Goal: Task Accomplishment & Management: Manage account settings

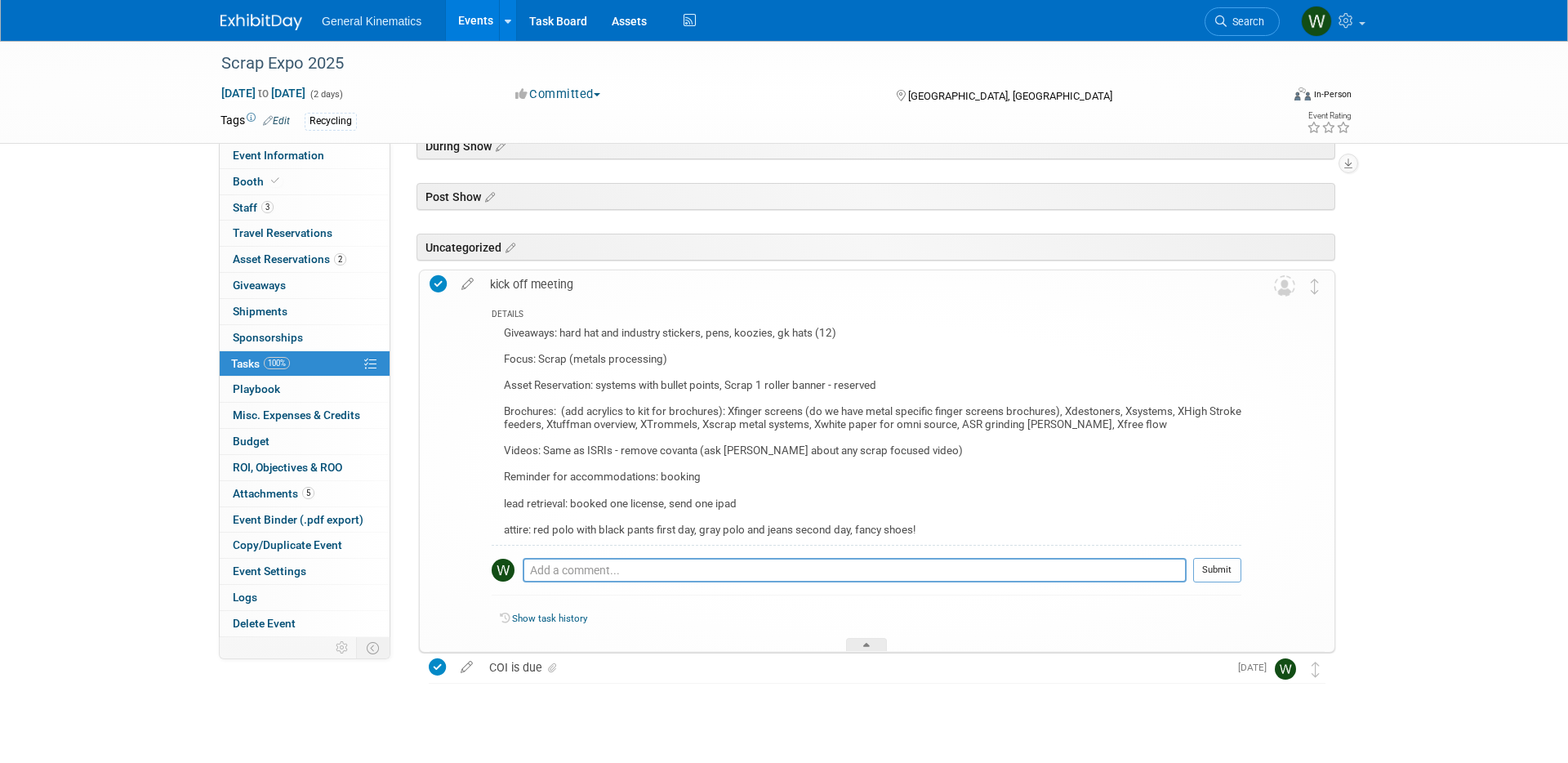
click at [265, 12] on link at bounding box center [271, 14] width 101 height 13
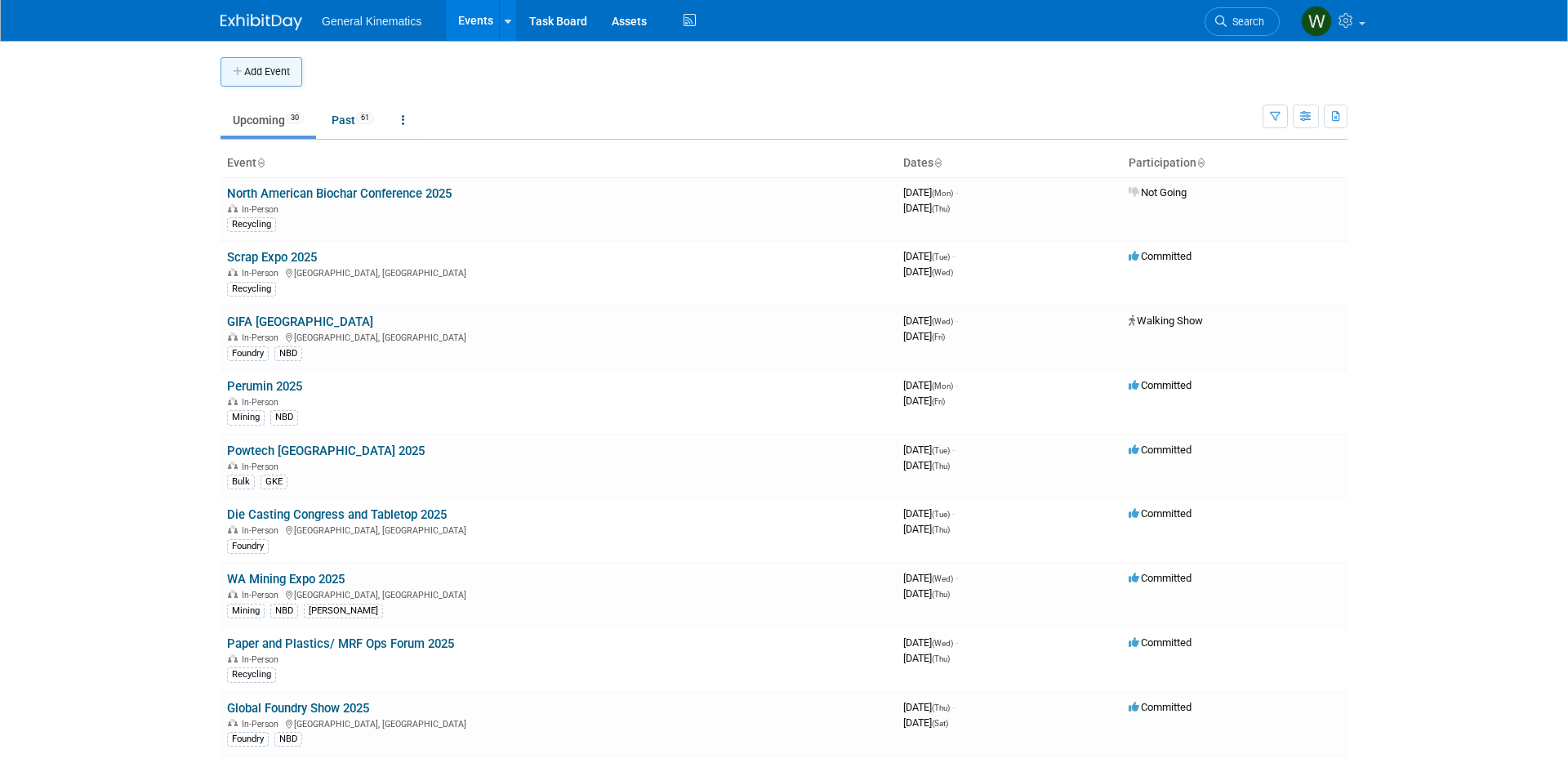
click at [245, 66] on button "Add Event" at bounding box center [261, 71] width 81 height 29
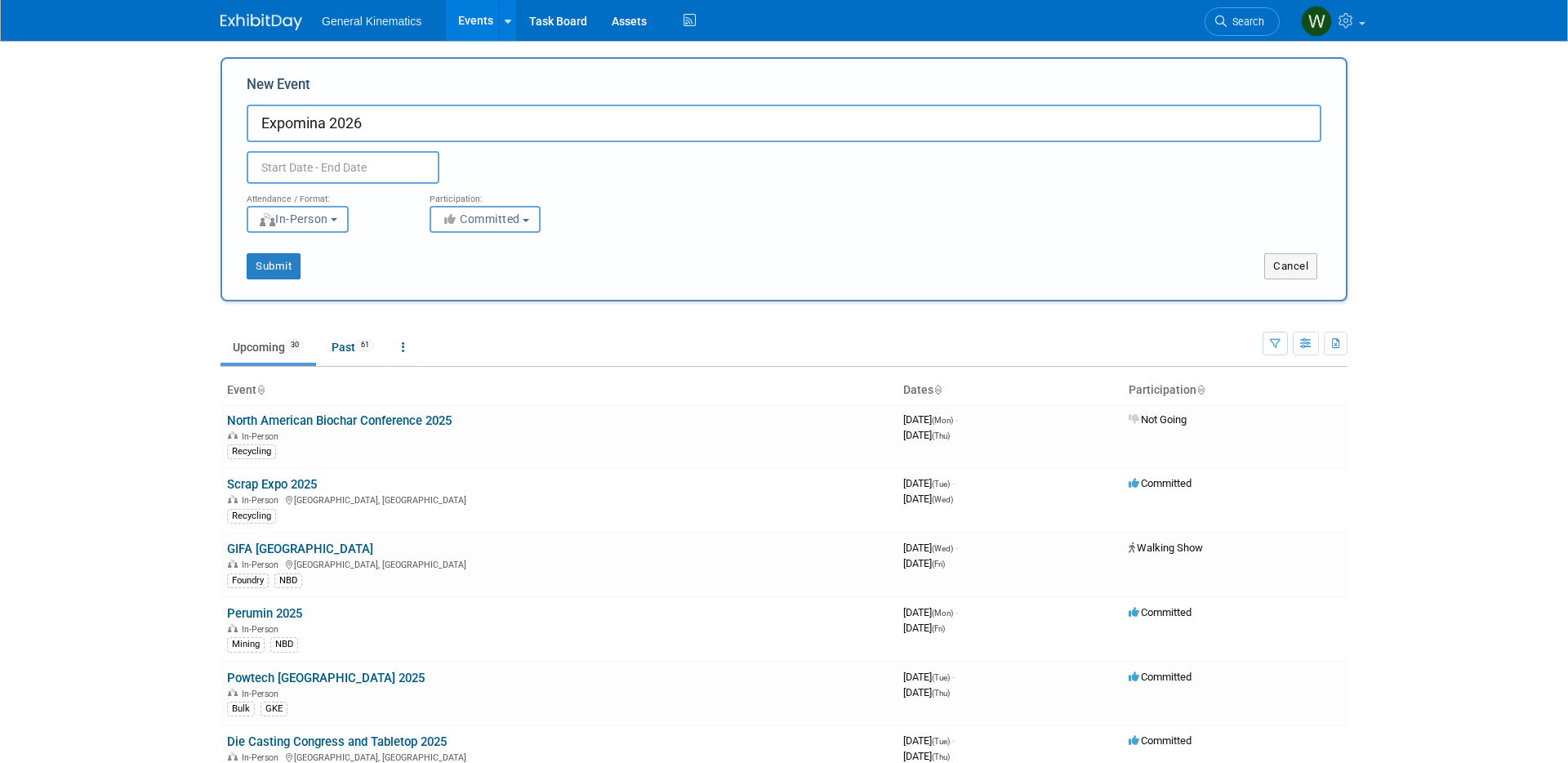
type input "Expomina 2026"
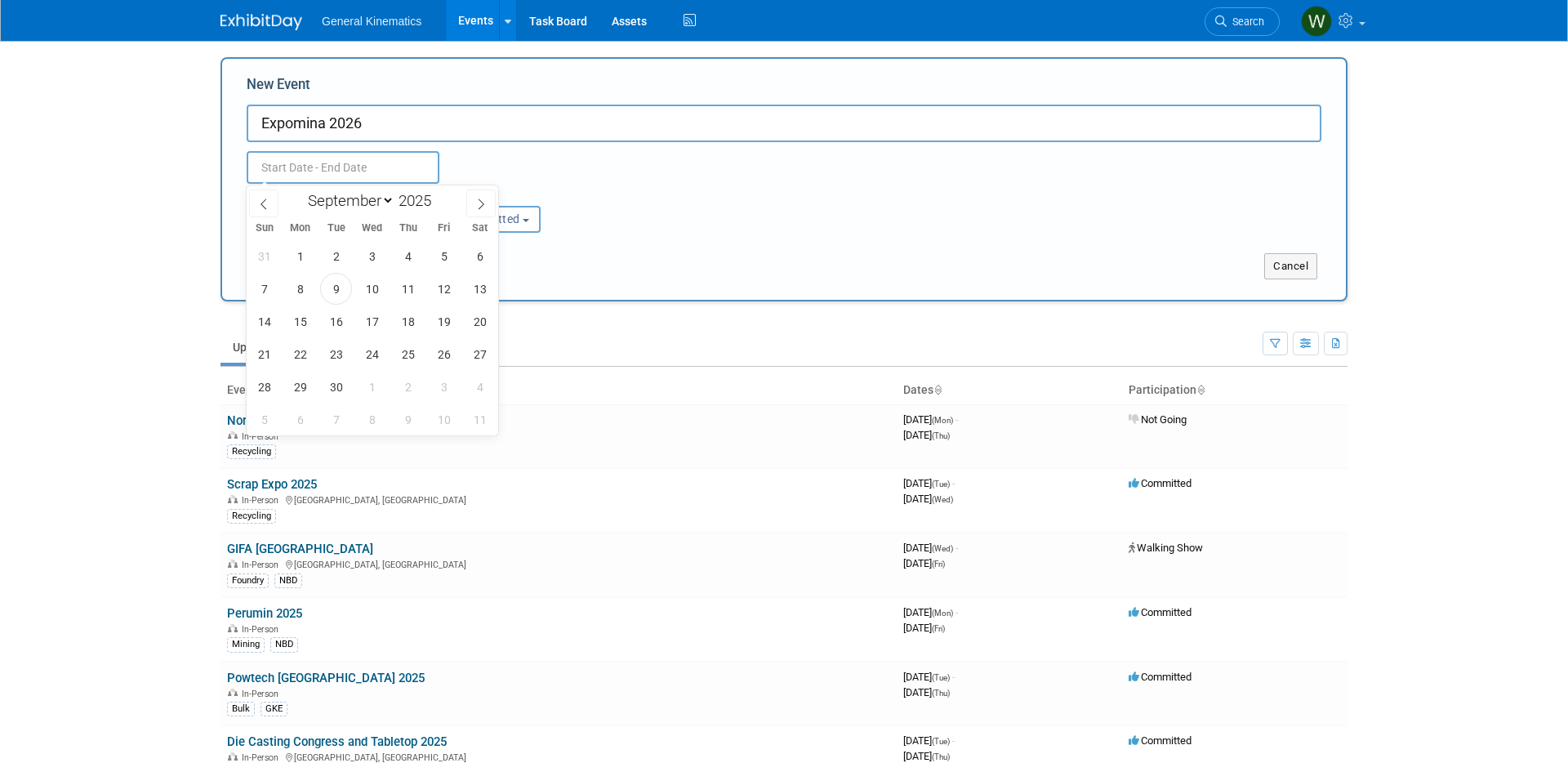
click at [292, 160] on input "text" at bounding box center [343, 167] width 192 height 33
click at [437, 194] on span at bounding box center [438, 196] width 11 height 9
type input "2026"
click at [367, 290] on span "9" at bounding box center [372, 289] width 32 height 32
click at [445, 290] on span "11" at bounding box center [444, 289] width 32 height 32
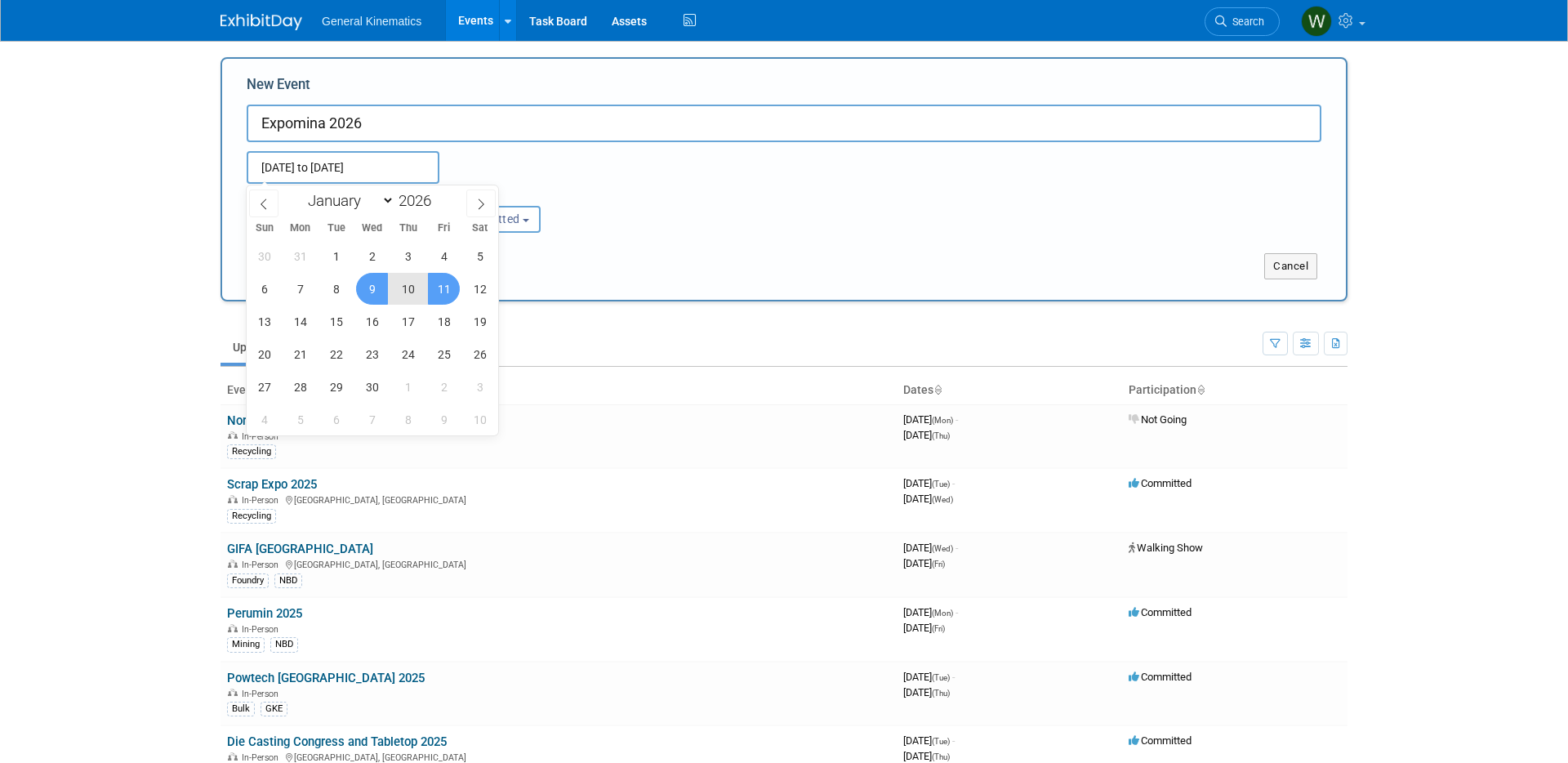
type input "[DATE] to [DATE]"
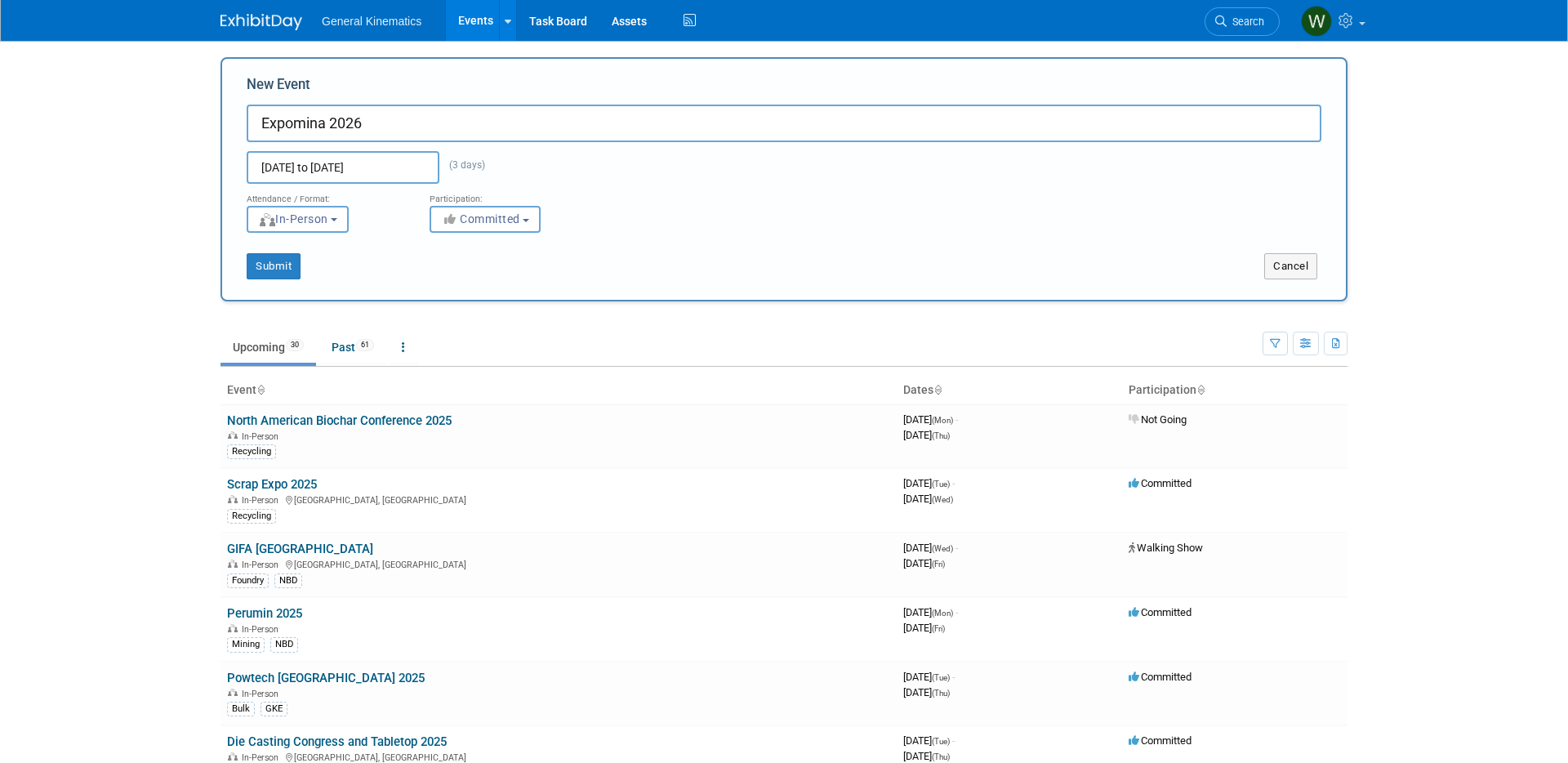
drag, startPoint x: 655, startPoint y: 214, endPoint x: 427, endPoint y: 290, distance: 240.3
click at [655, 214] on div "Attendance / Format: <img src="[URL][DOMAIN_NAME]" style="width: 19px; margin-t…" at bounding box center [784, 208] width 1099 height 49
click at [279, 275] on button "Submit" at bounding box center [274, 266] width 54 height 26
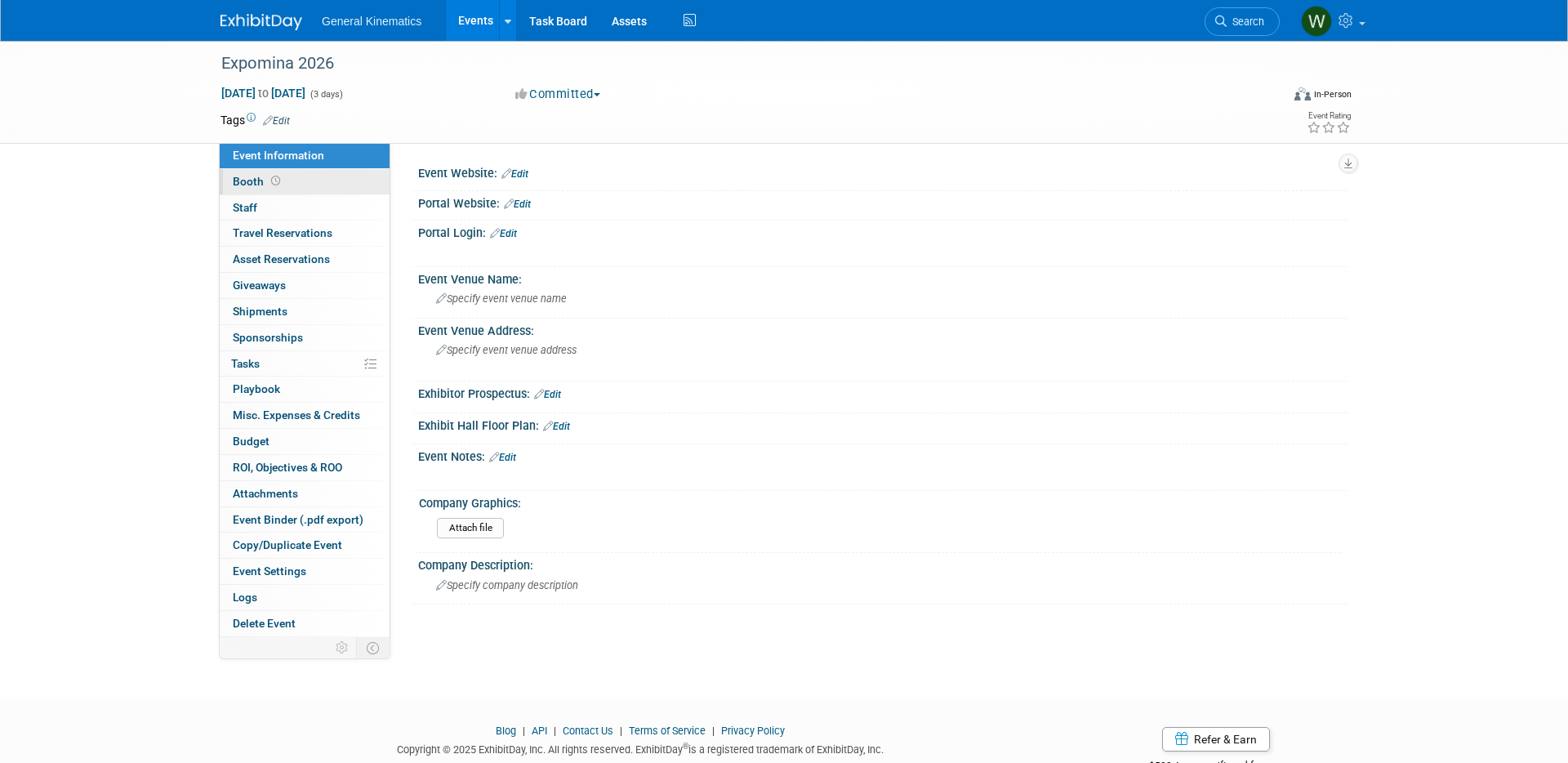
drag, startPoint x: 273, startPoint y: 178, endPoint x: 282, endPoint y: 178, distance: 9.0
click at [275, 178] on icon at bounding box center [275, 181] width 9 height 9
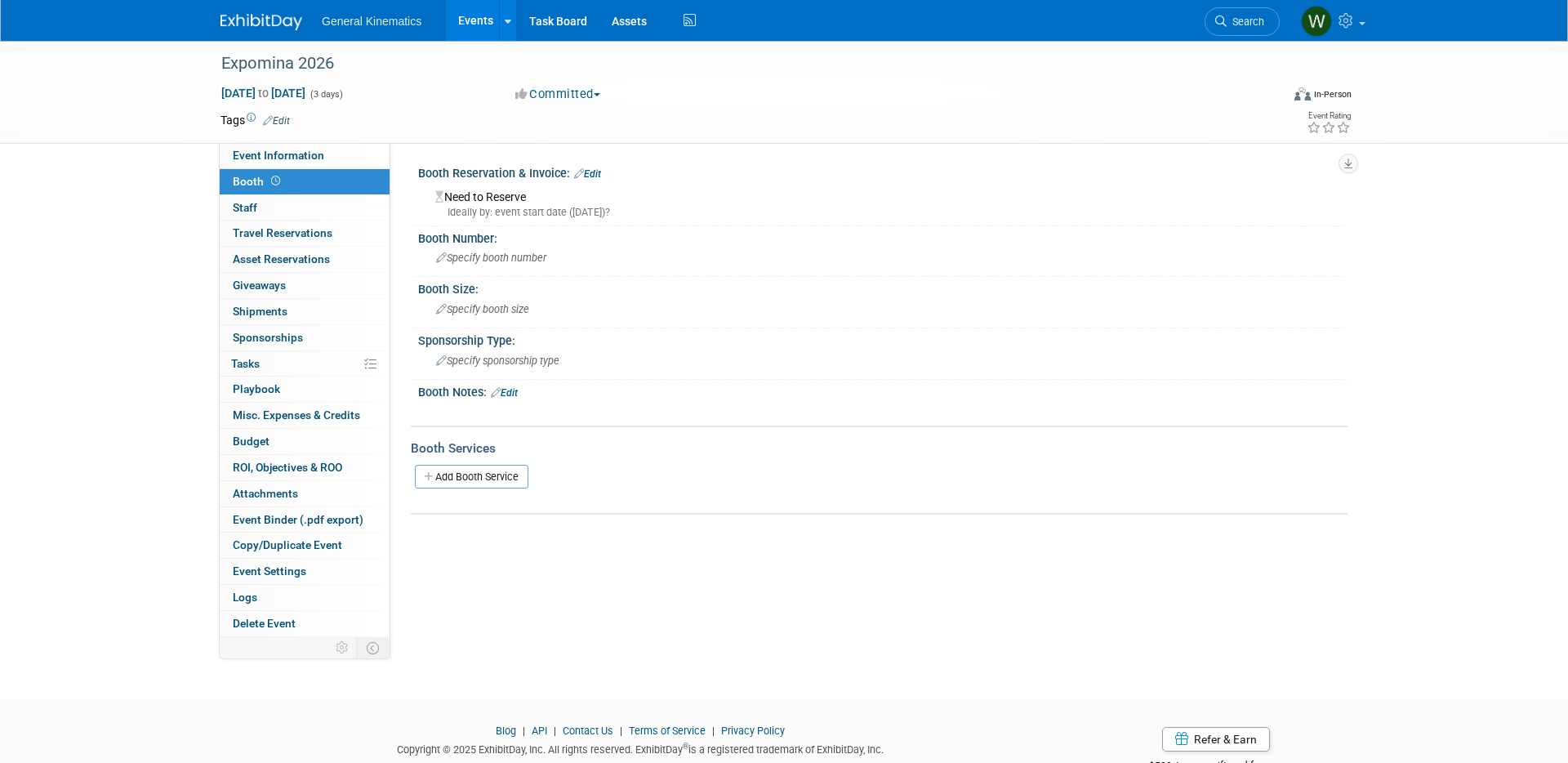
click at [600, 172] on link "Edit" at bounding box center [587, 174] width 27 height 11
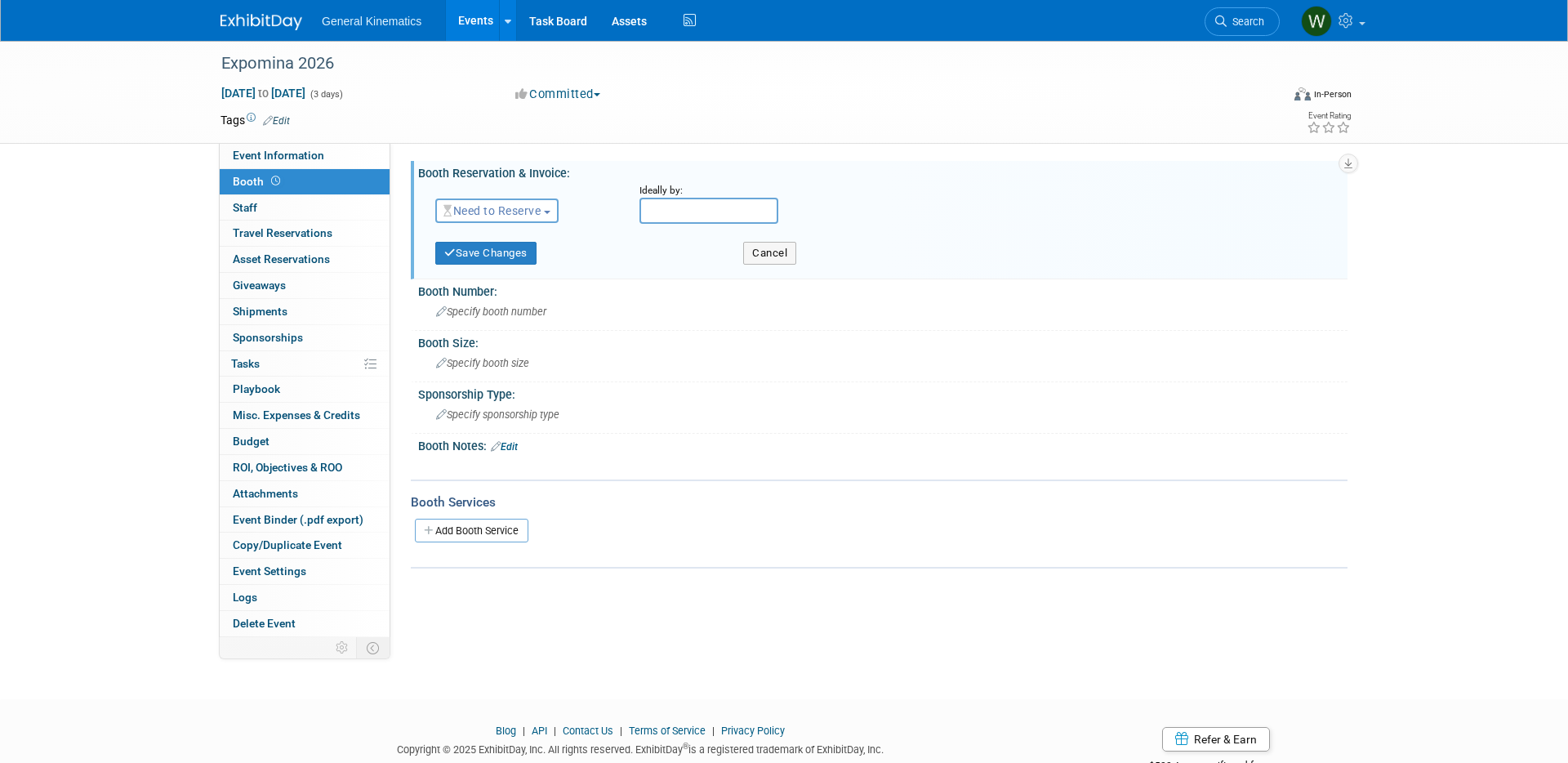
click at [515, 208] on span "Need to Reserve" at bounding box center [492, 211] width 97 height 13
click at [503, 258] on link "Reserved" at bounding box center [523, 261] width 175 height 22
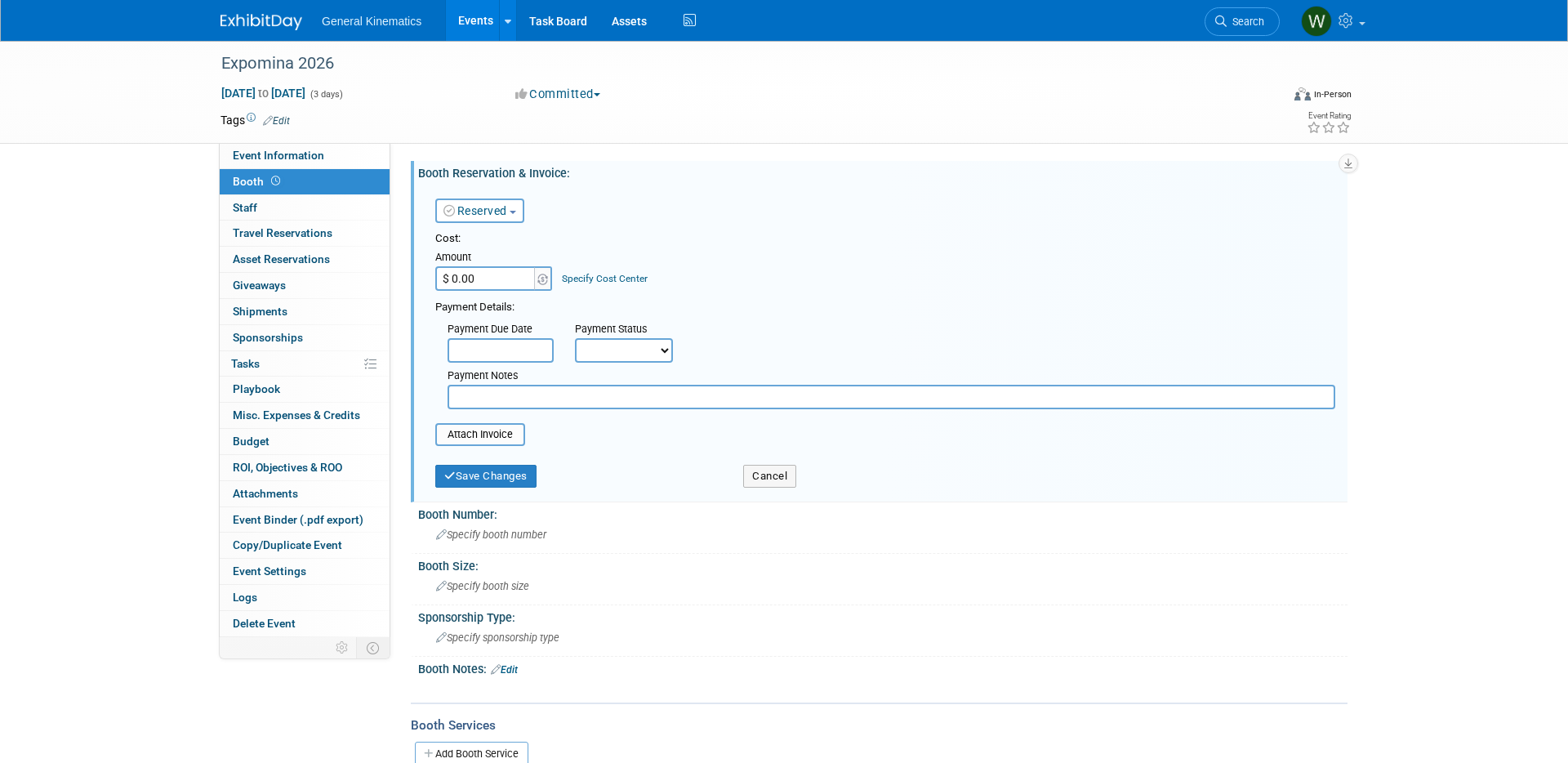
click at [510, 277] on input "$ 0.00" at bounding box center [486, 278] width 102 height 24
click at [504, 276] on input "$ 6,112.00" at bounding box center [486, 278] width 102 height 24
type input "$ 6,112.40"
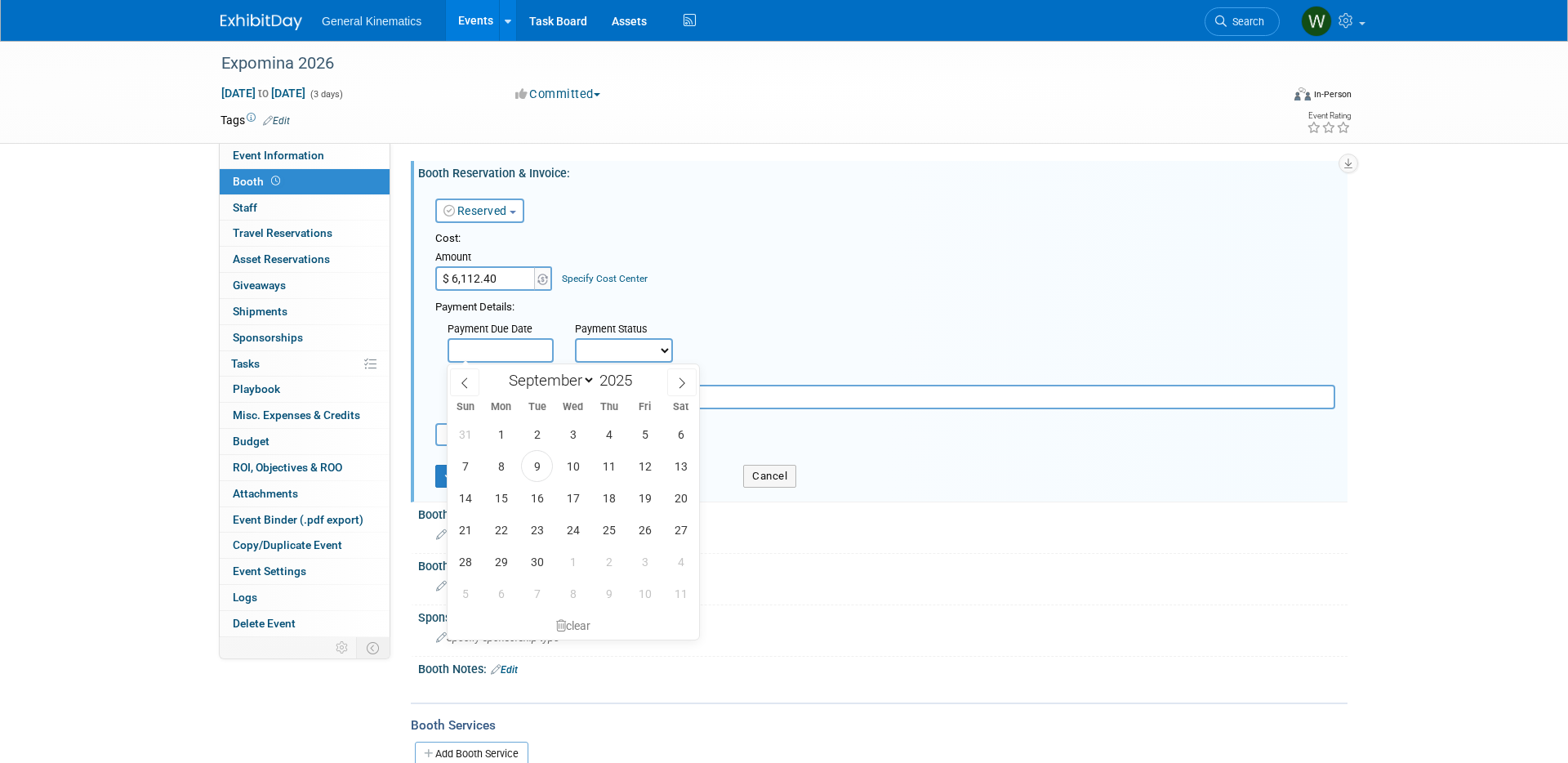
click at [522, 349] on input "text" at bounding box center [501, 350] width 106 height 24
click at [619, 459] on span "11" at bounding box center [609, 466] width 32 height 32
type input "Sep 11, 2025"
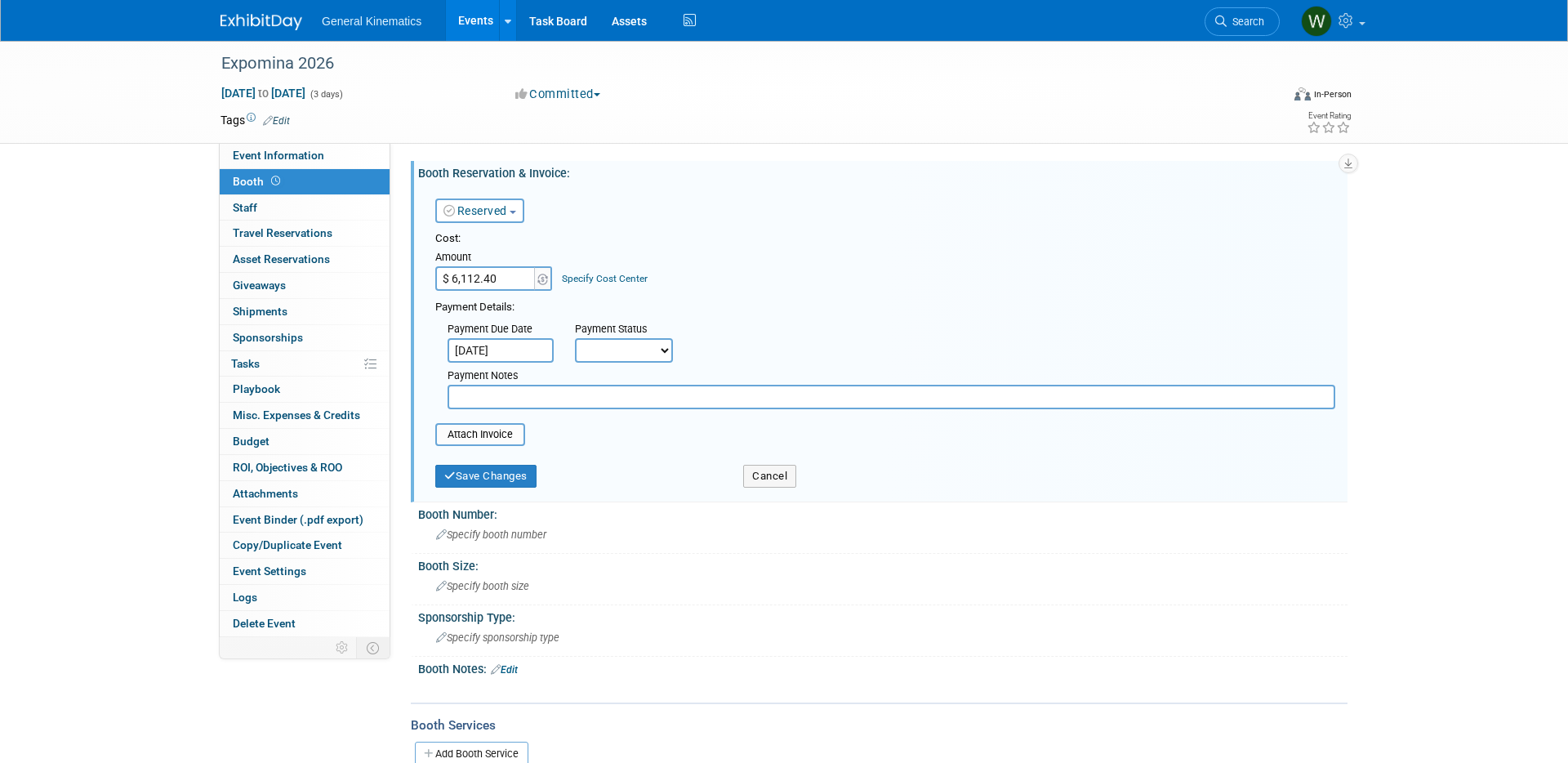
click at [633, 354] on select "Not Paid Yet Partially Paid Paid in Full" at bounding box center [624, 350] width 98 height 24
click at [575, 338] on select "Not Paid Yet Partially Paid Paid in Full" at bounding box center [624, 350] width 98 height 24
click at [608, 345] on select "Not Paid Yet Partially Paid Paid in Full" at bounding box center [624, 350] width 98 height 24
select select "1"
click at [575, 338] on select "Not Paid Yet Partially Paid Paid in Full" at bounding box center [624, 350] width 98 height 24
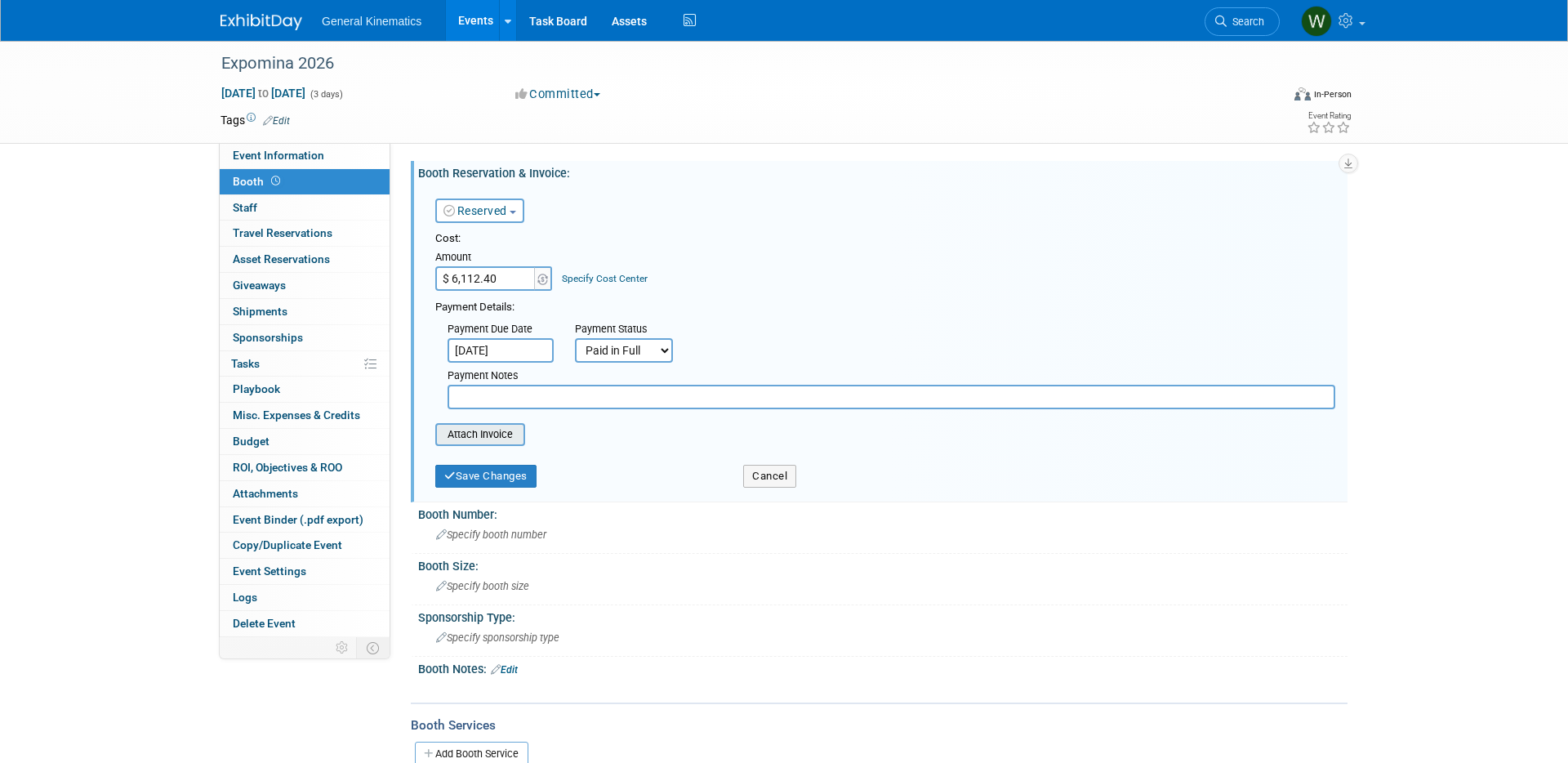
click at [490, 432] on input "file" at bounding box center [426, 434] width 194 height 20
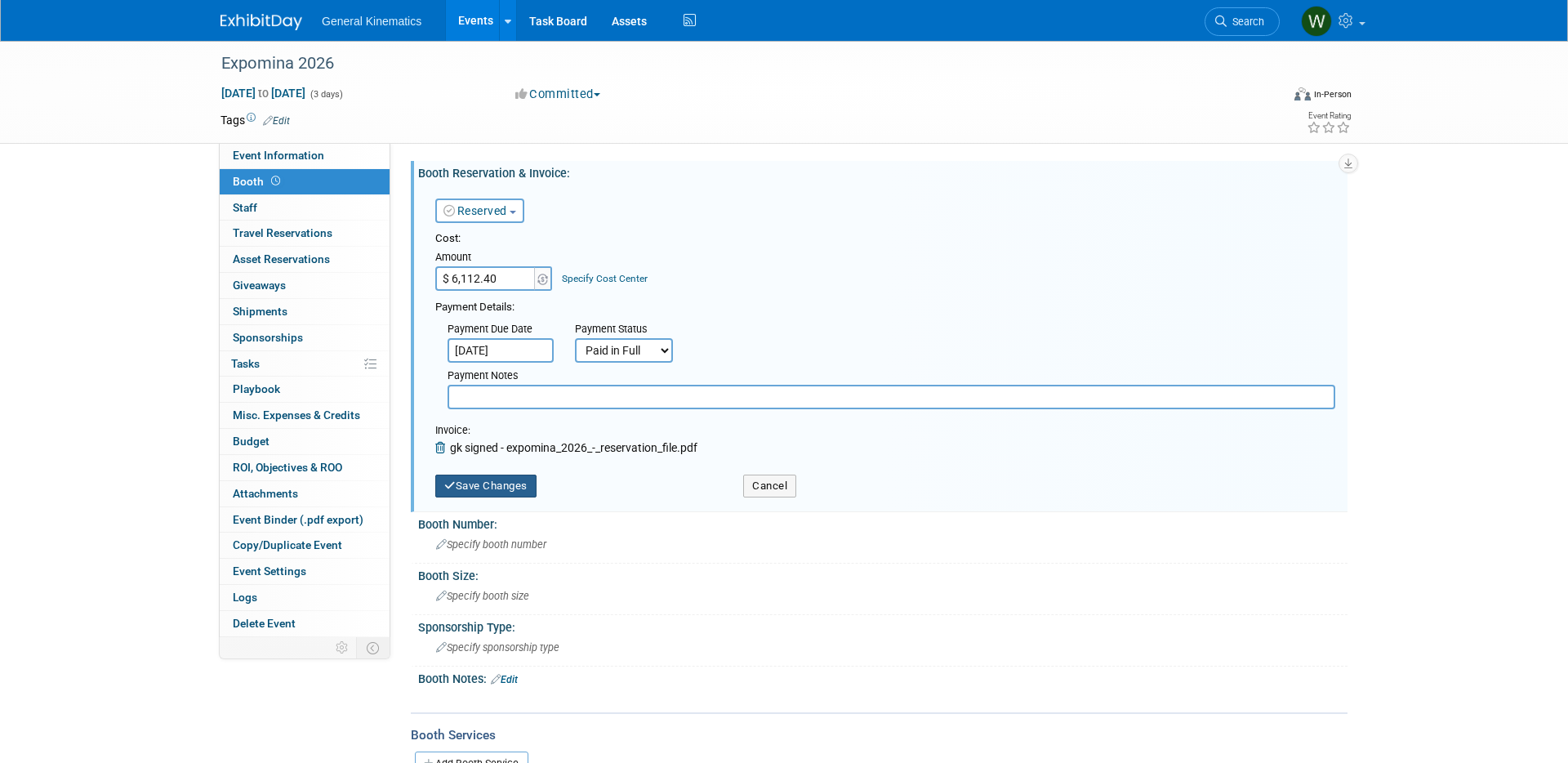
click at [471, 486] on button "Save Changes" at bounding box center [486, 486] width 101 height 22
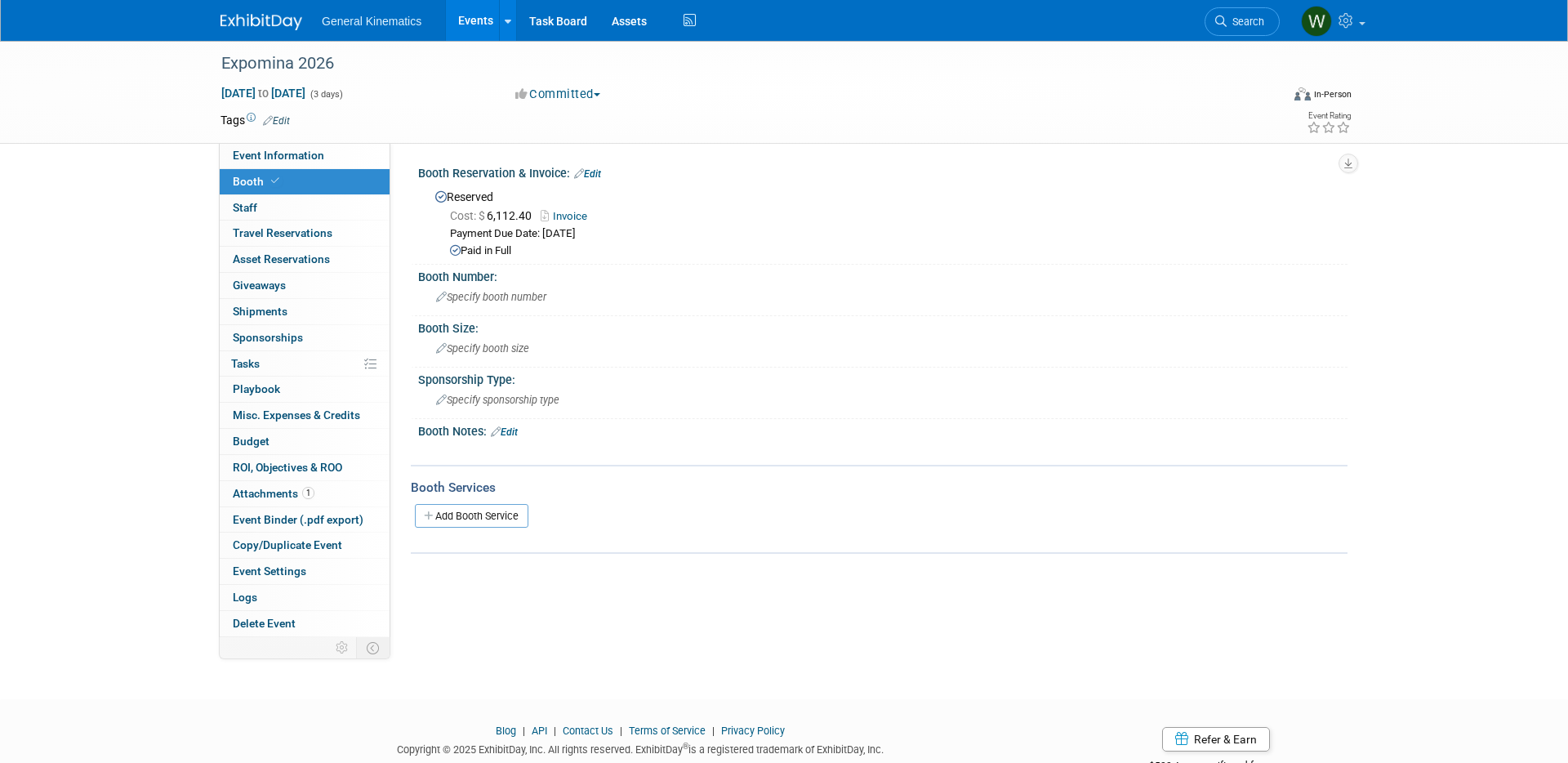
click at [516, 432] on link "Edit" at bounding box center [503, 431] width 27 height 11
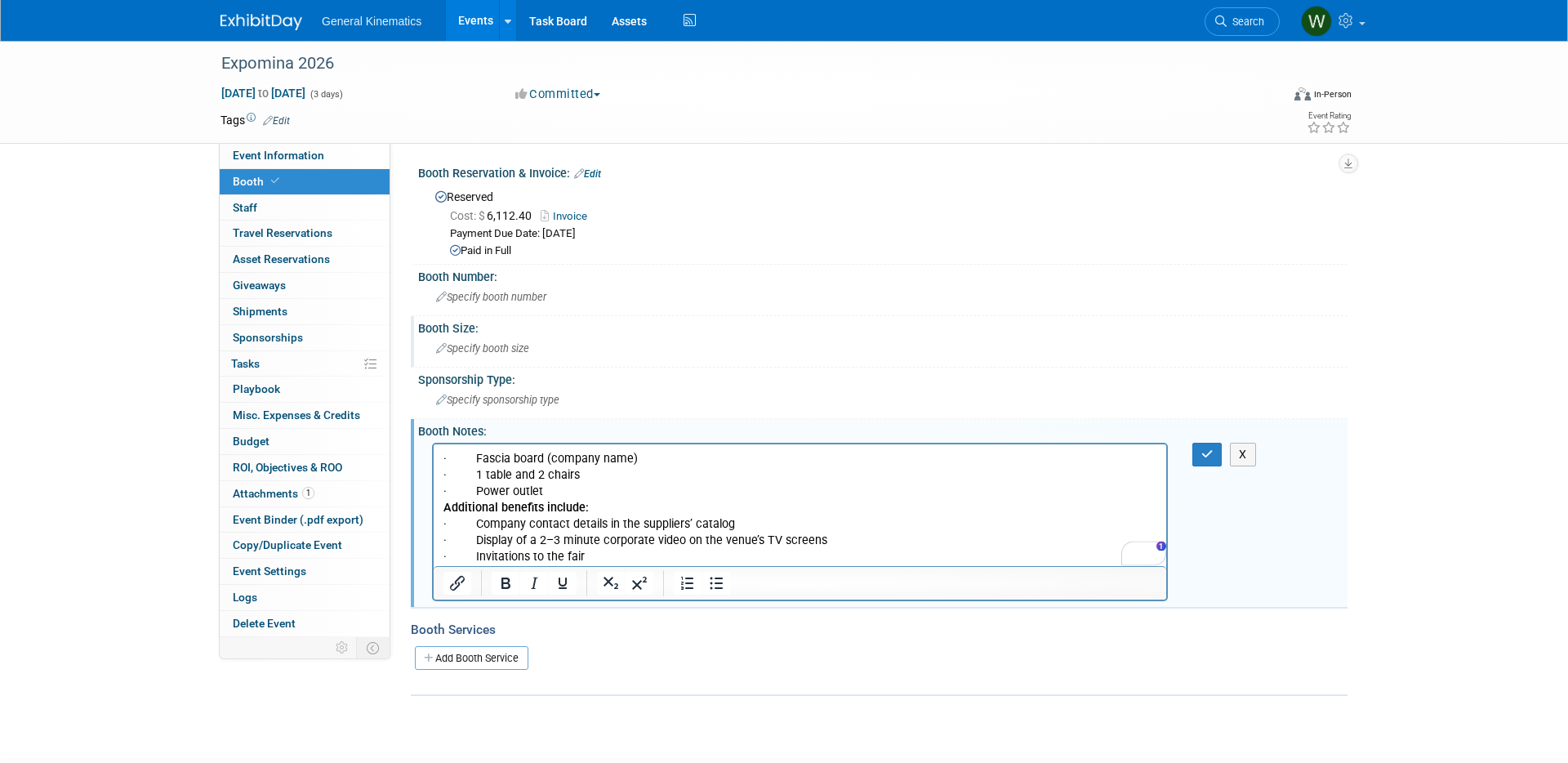
click at [517, 346] on span "Specify booth size" at bounding box center [483, 347] width 93 height 12
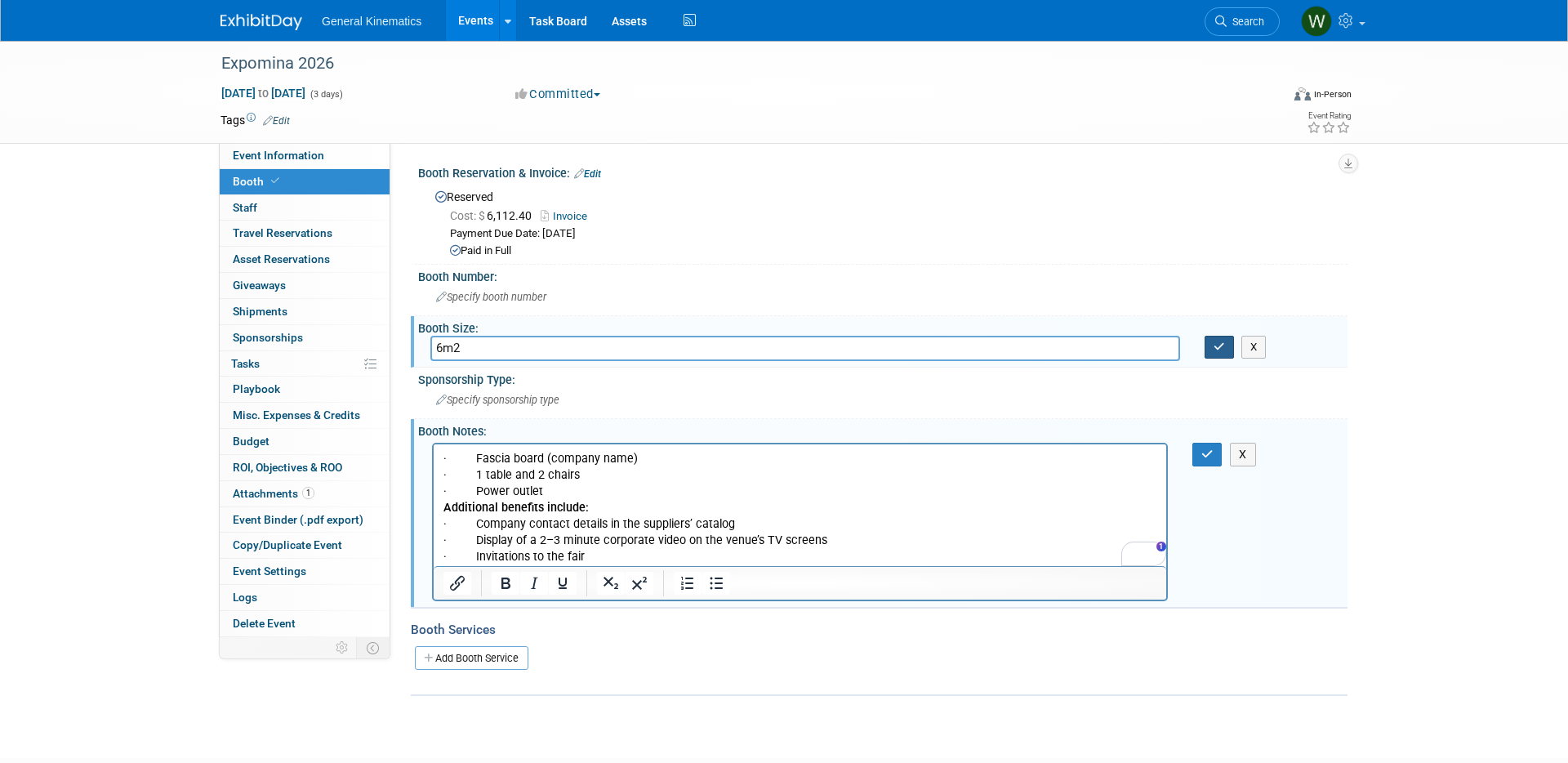
type input "6m2"
click at [1208, 348] on button "button" at bounding box center [1219, 346] width 29 height 22
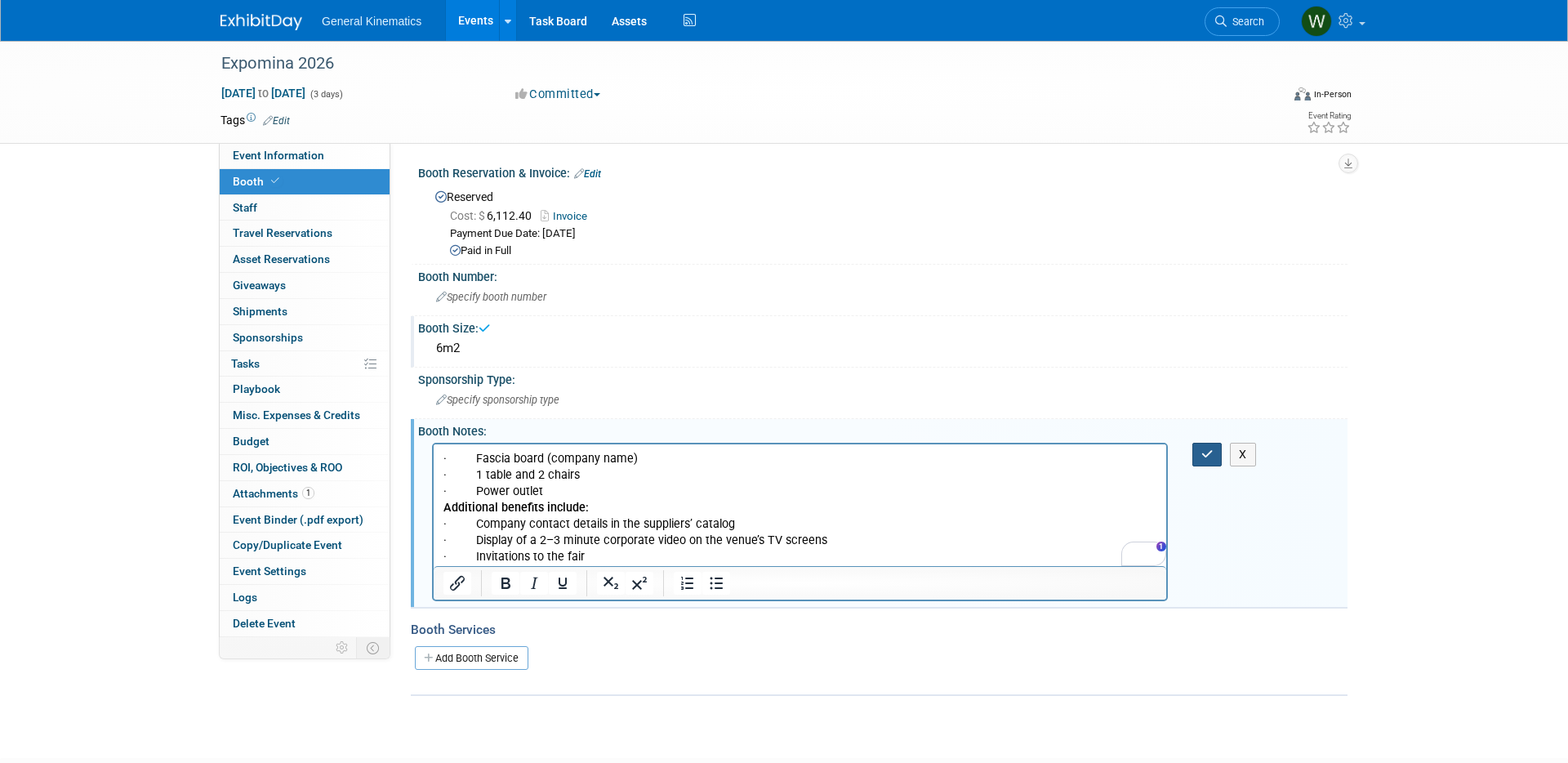
click at [1209, 450] on icon "button" at bounding box center [1207, 454] width 12 height 11
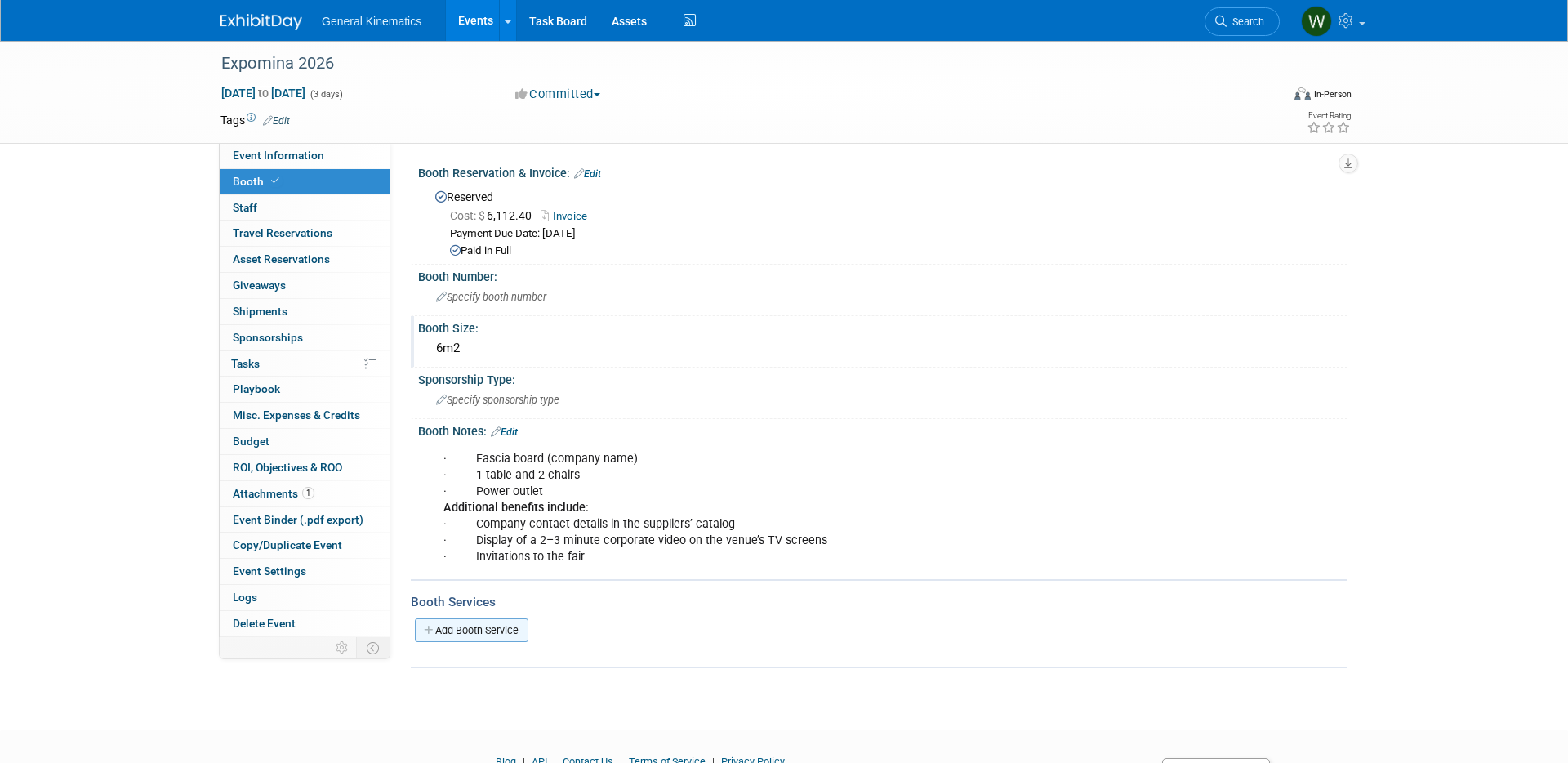
click at [476, 631] on link "Add Booth Service" at bounding box center [472, 629] width 114 height 23
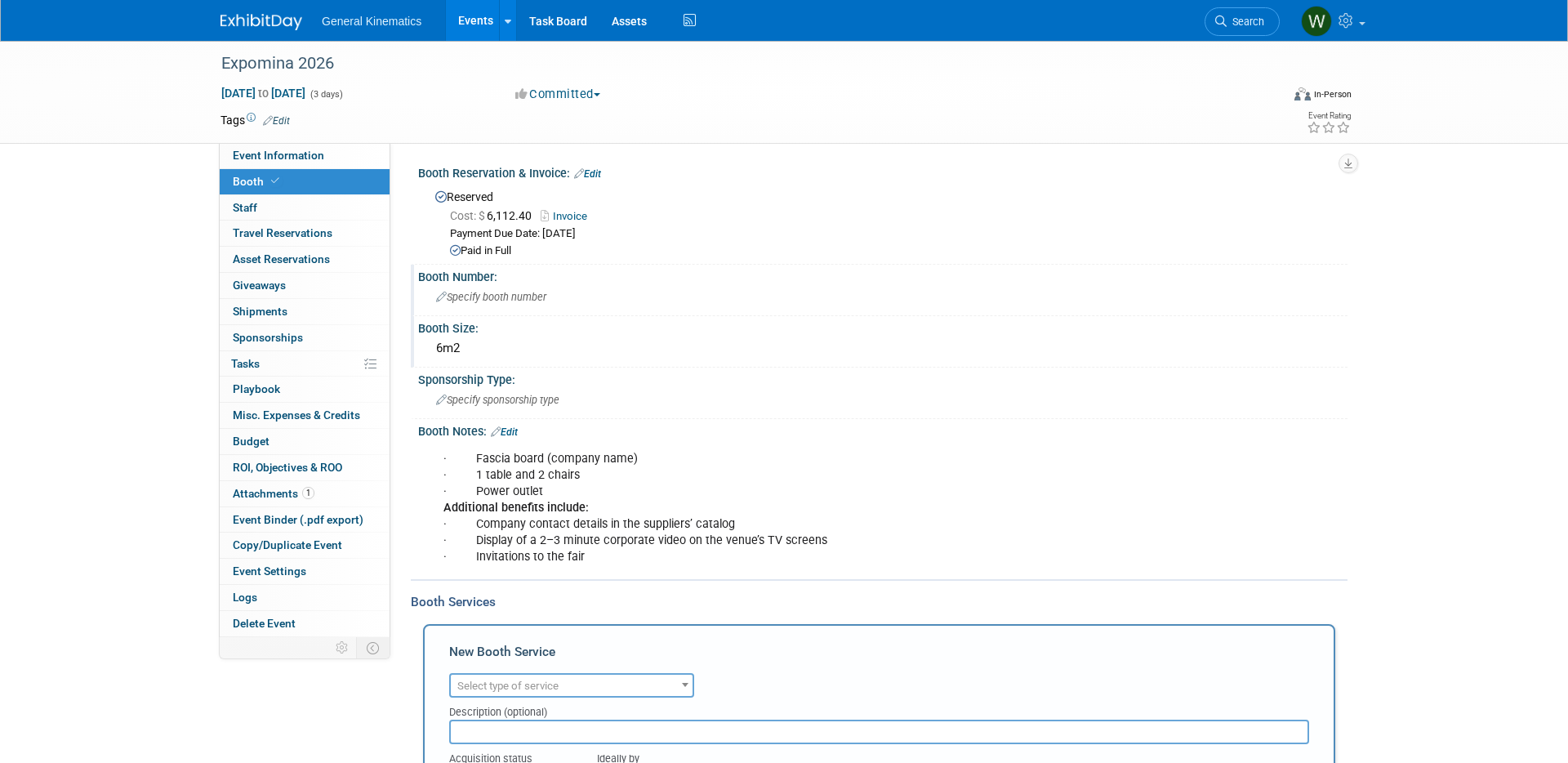
click at [470, 294] on span "Specify booth number" at bounding box center [491, 296] width 110 height 12
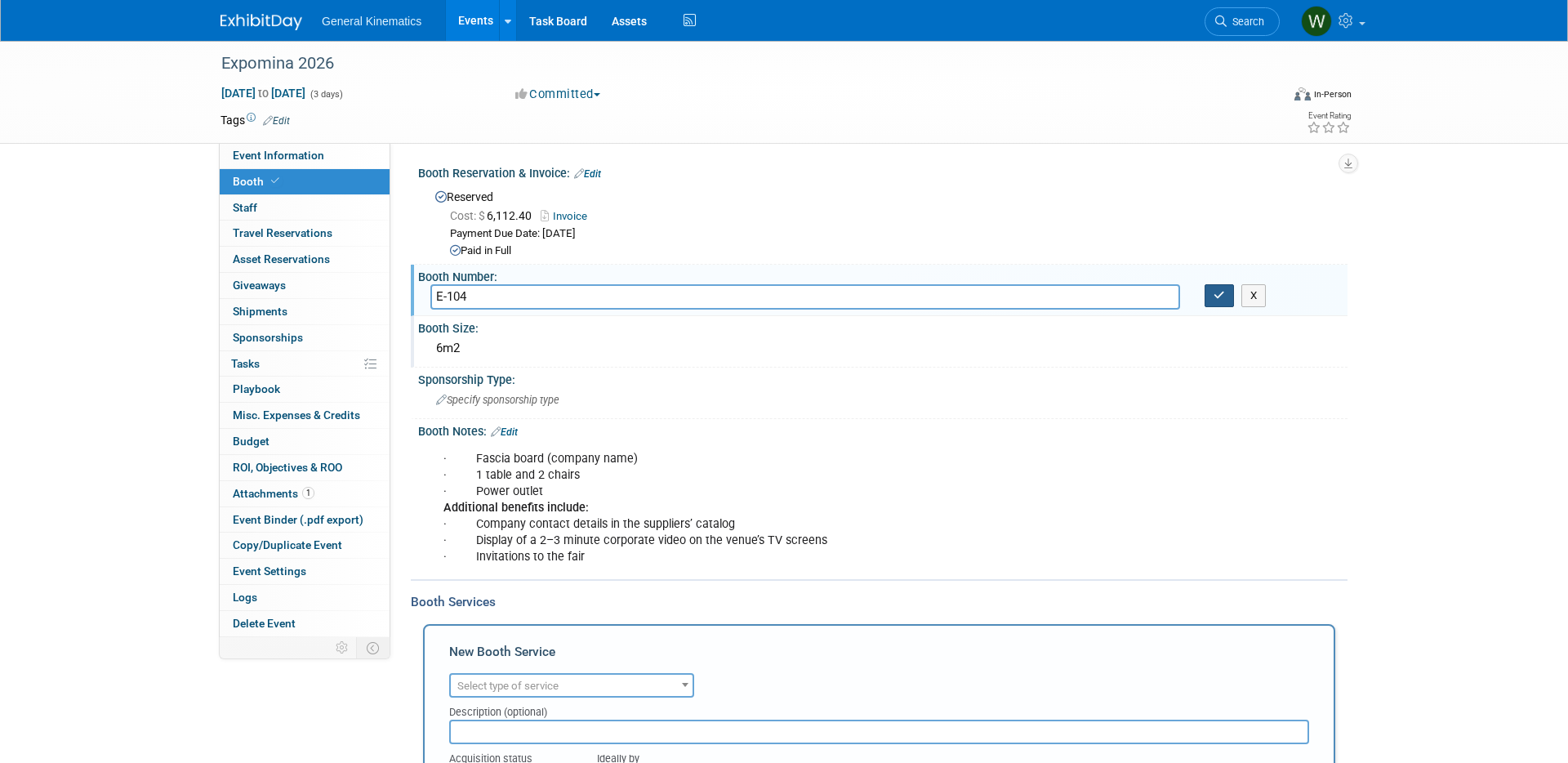
type input "E-104"
click at [1218, 290] on icon "button" at bounding box center [1219, 294] width 11 height 10
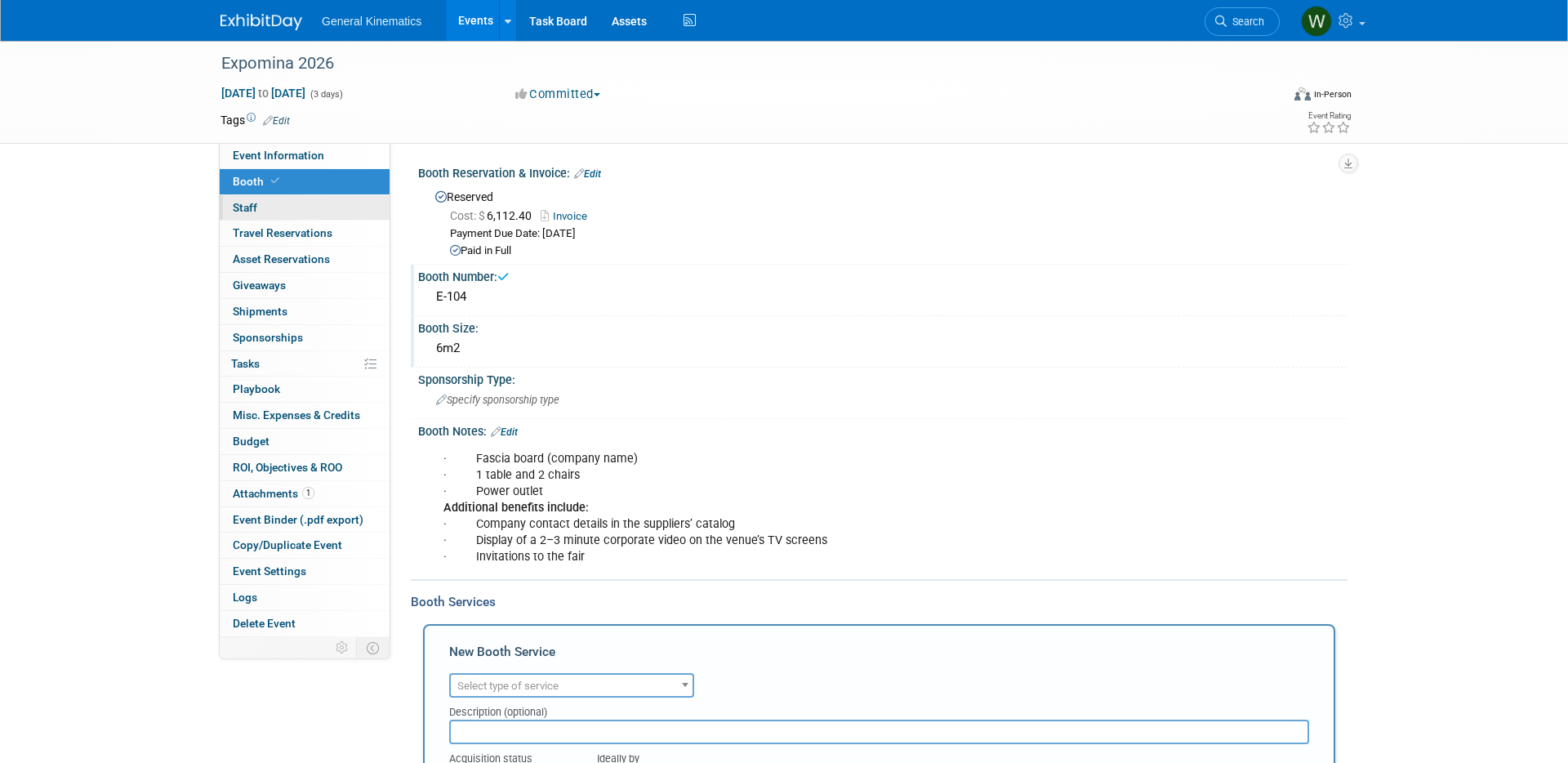
click at [254, 210] on span "Staff 0" at bounding box center [245, 207] width 24 height 13
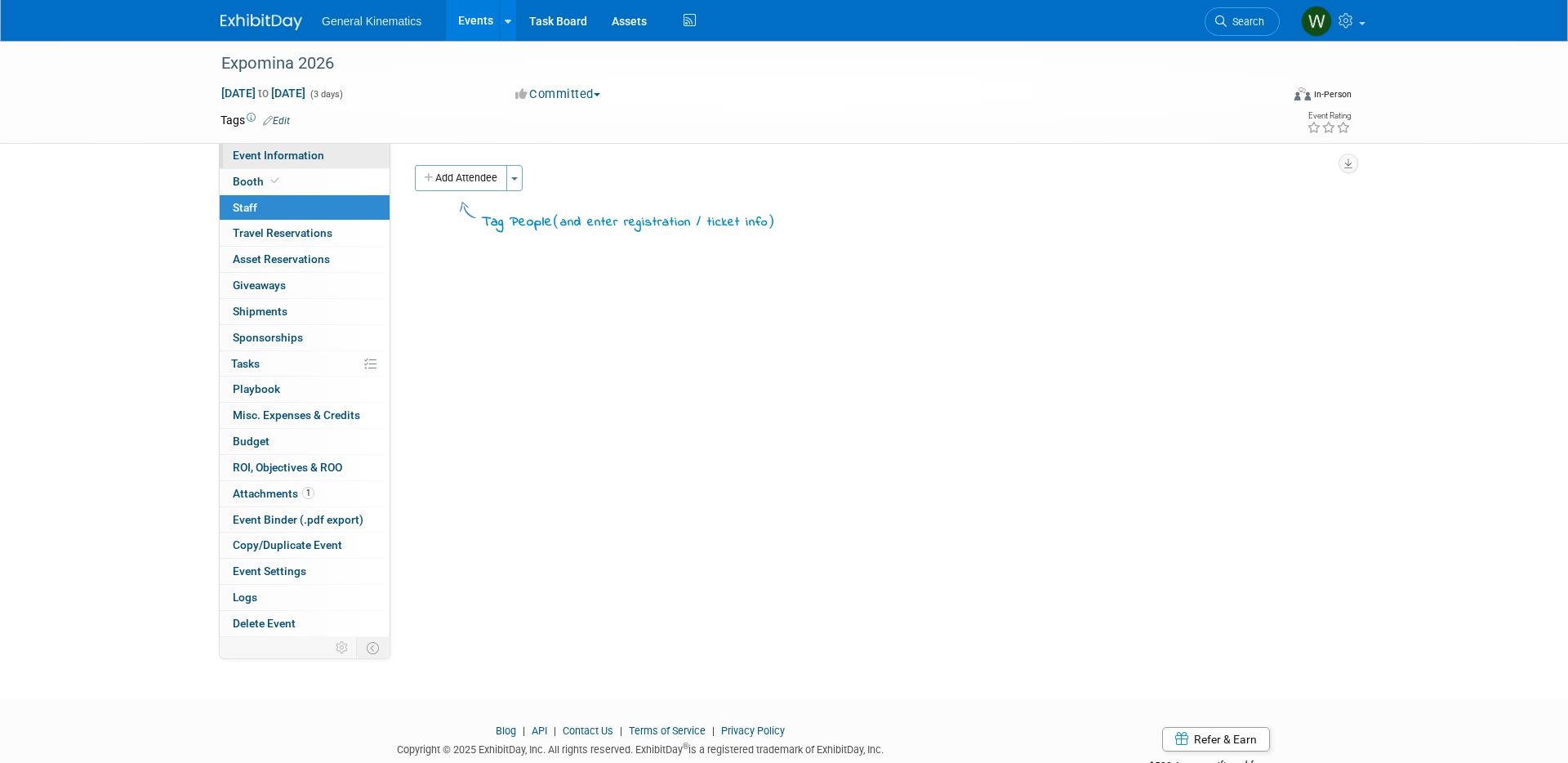
click at [266, 150] on span "Event Information" at bounding box center [278, 155] width 92 height 13
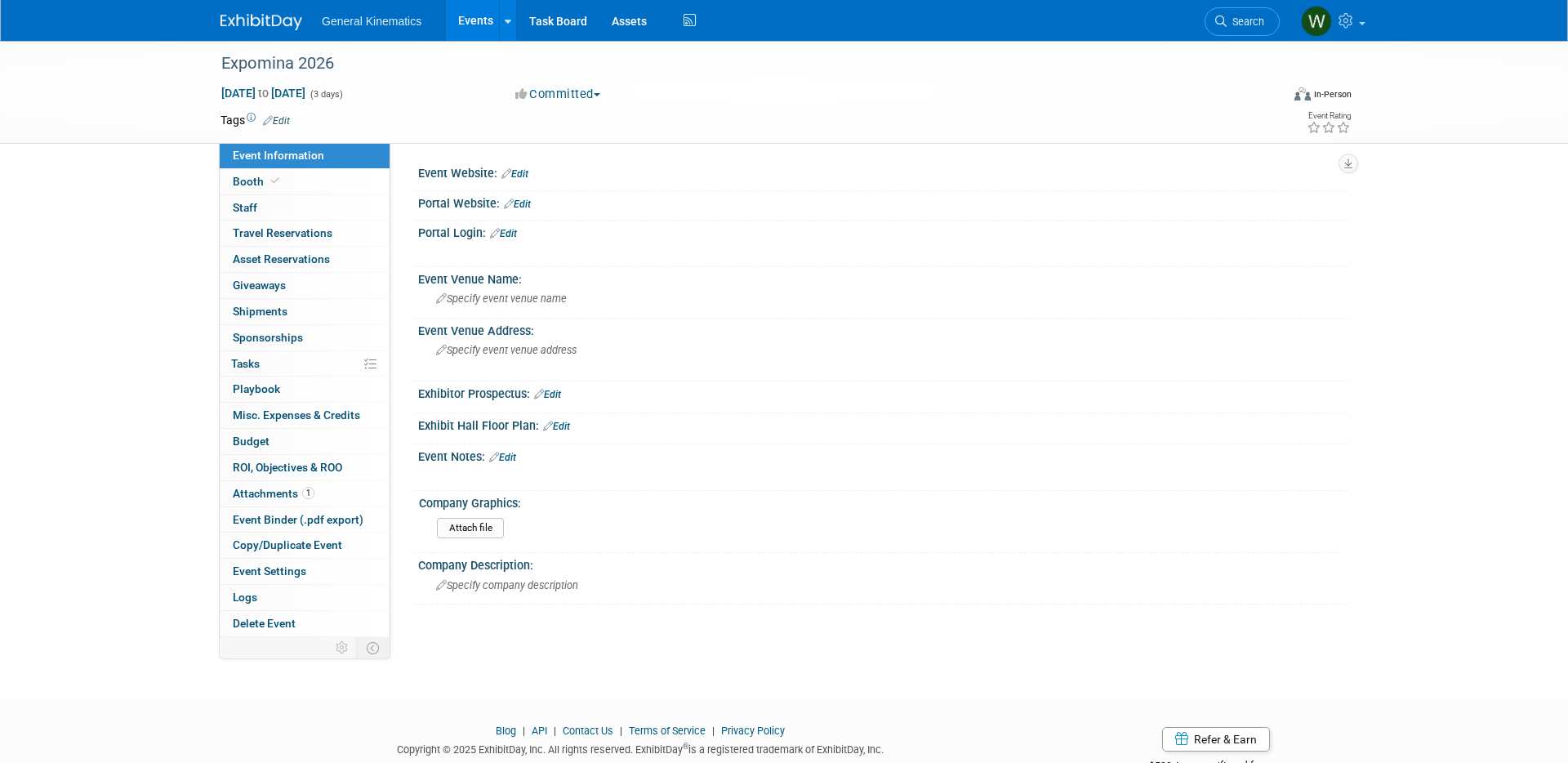
click at [275, 115] on link "Edit" at bounding box center [276, 120] width 27 height 11
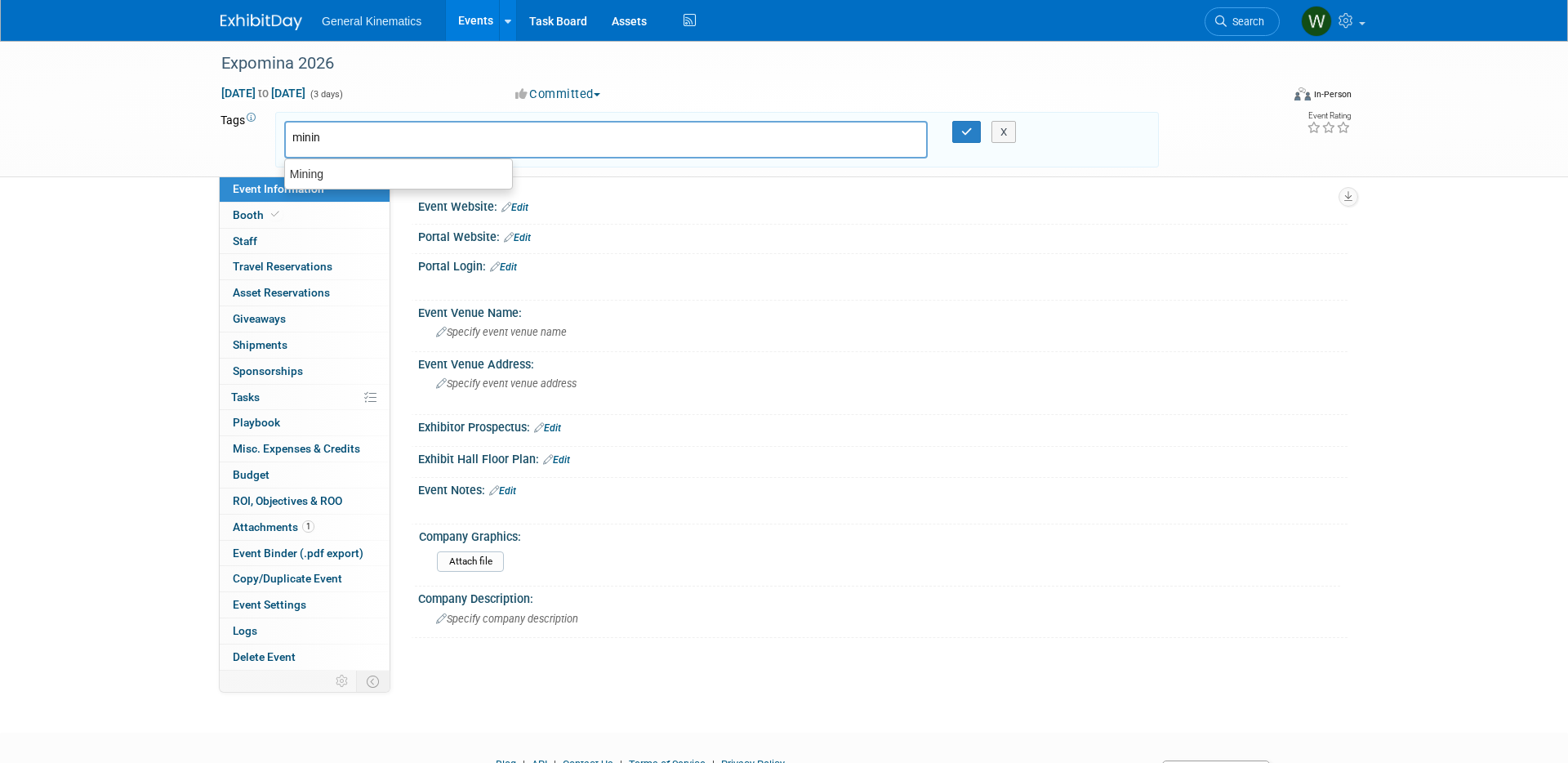
type input "mining"
type input "nbd"
type input "mining, nbd"
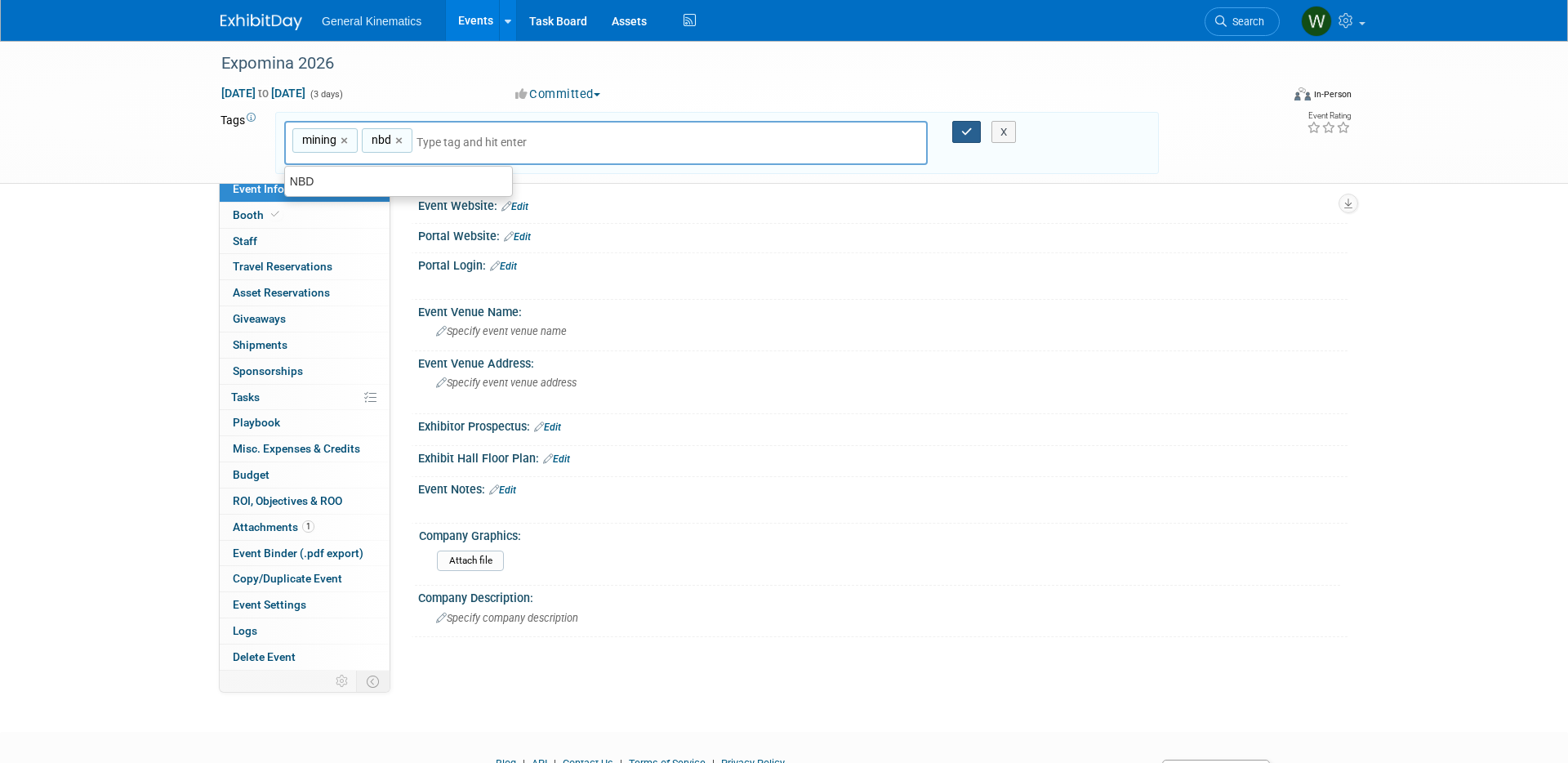
click at [967, 128] on icon "button" at bounding box center [967, 132] width 11 height 10
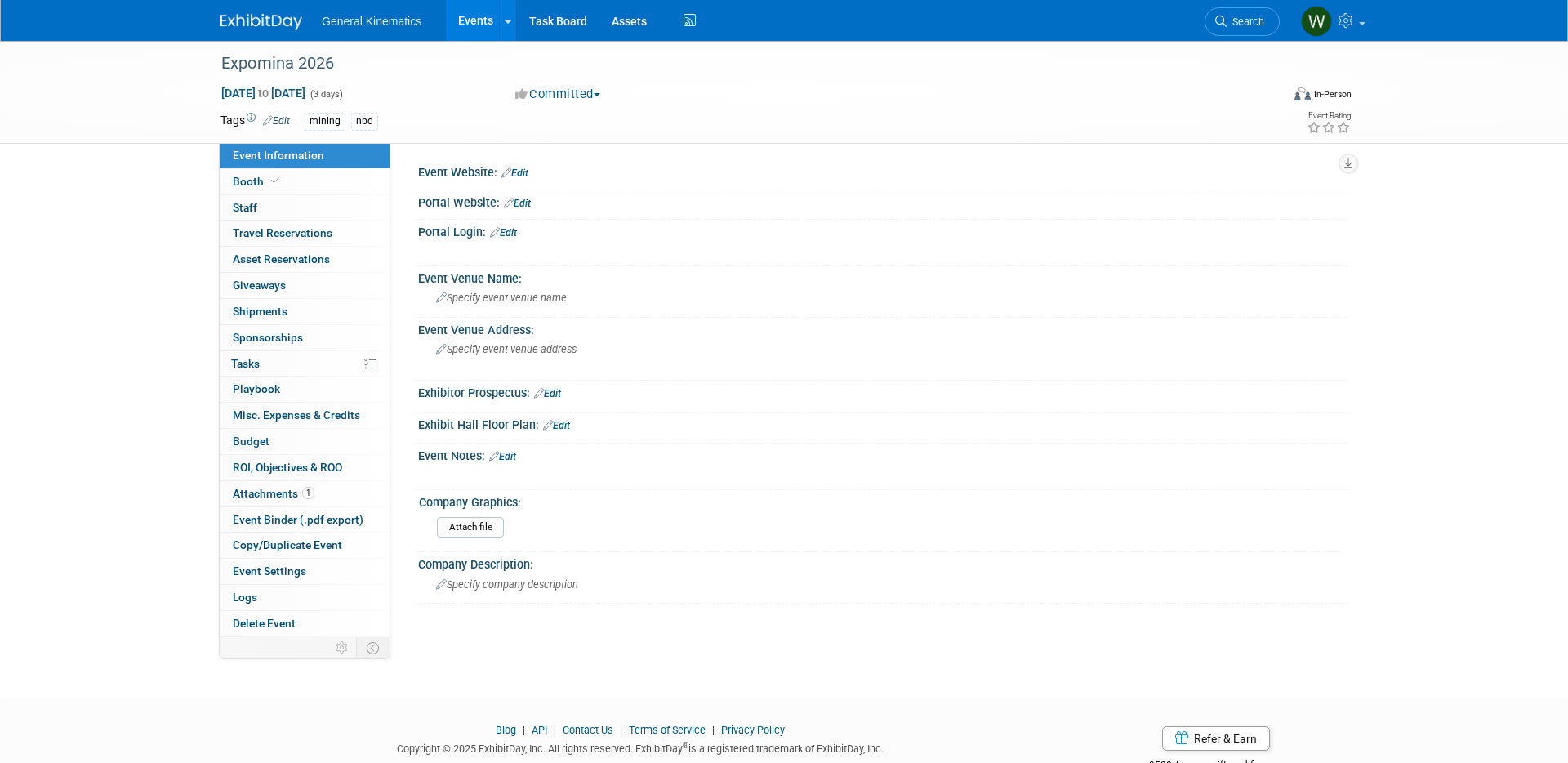
click at [570, 426] on link "Edit" at bounding box center [556, 425] width 27 height 11
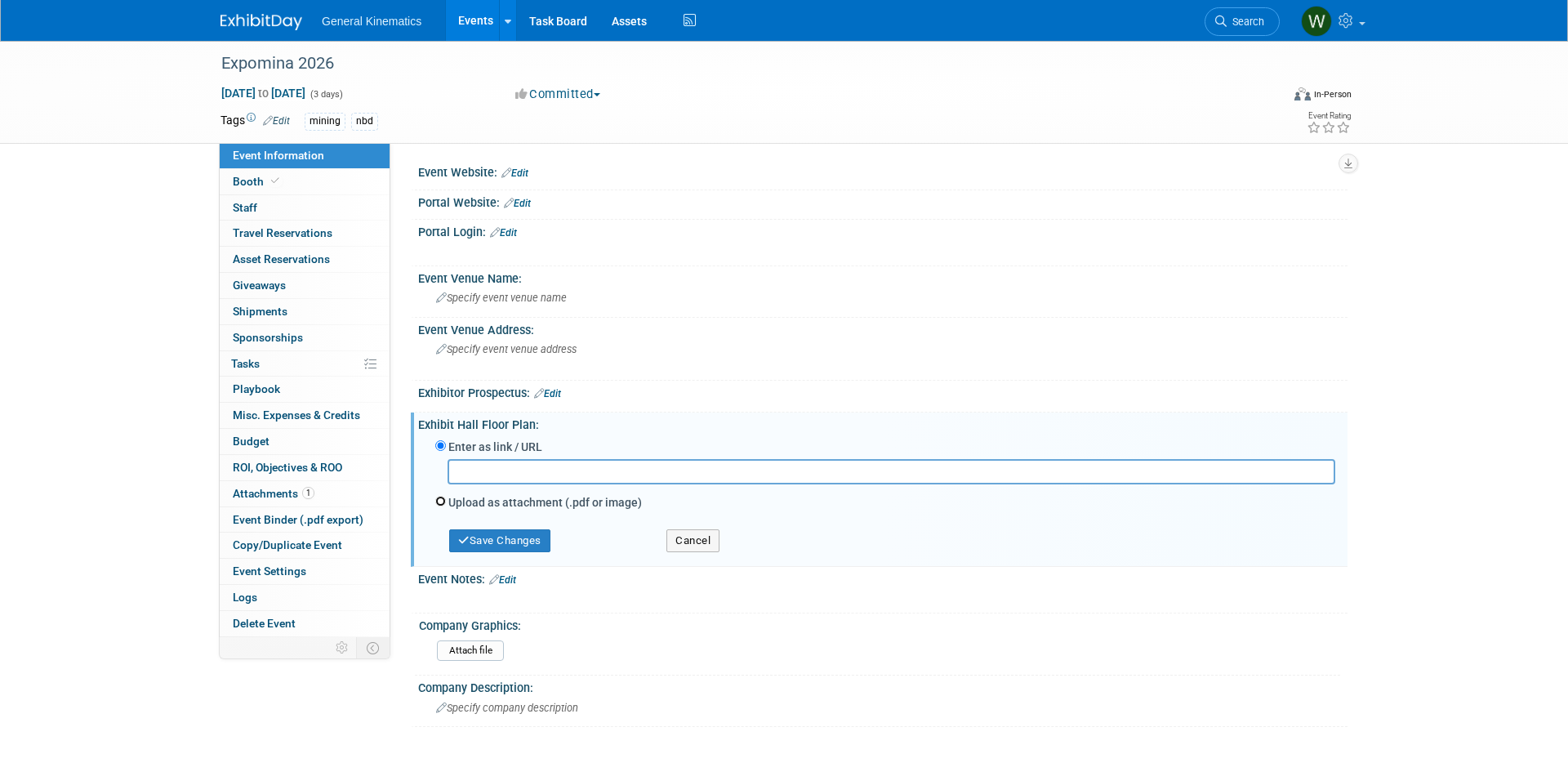
click at [436, 497] on input "Upload as attachment (.pdf or image)" at bounding box center [440, 501] width 10 height 10
radio input "true"
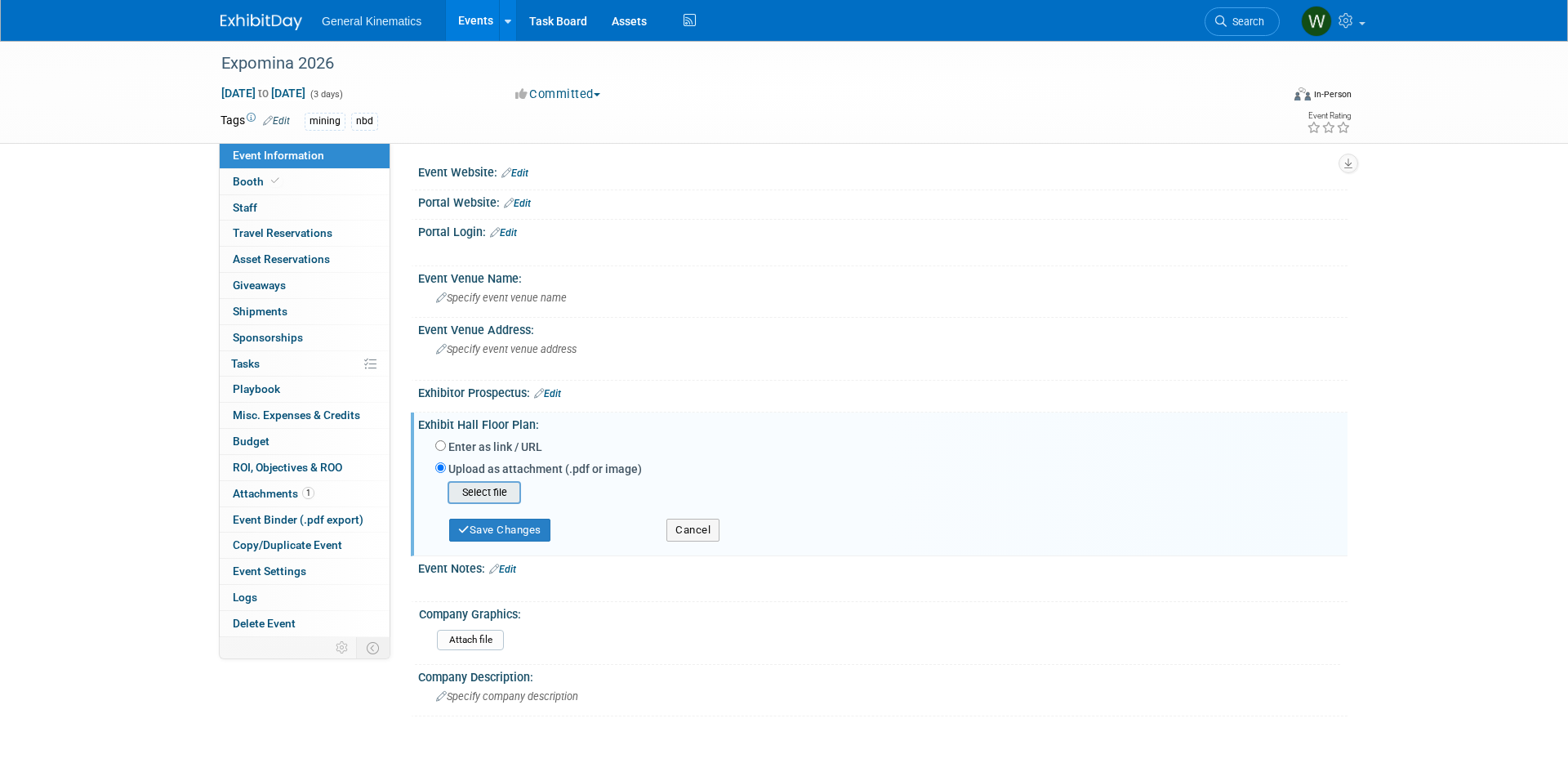
click at [480, 491] on input "file" at bounding box center [422, 492] width 194 height 20
click at [486, 524] on button "Save Changes" at bounding box center [500, 524] width 101 height 22
